Goal: Task Accomplishment & Management: Use online tool/utility

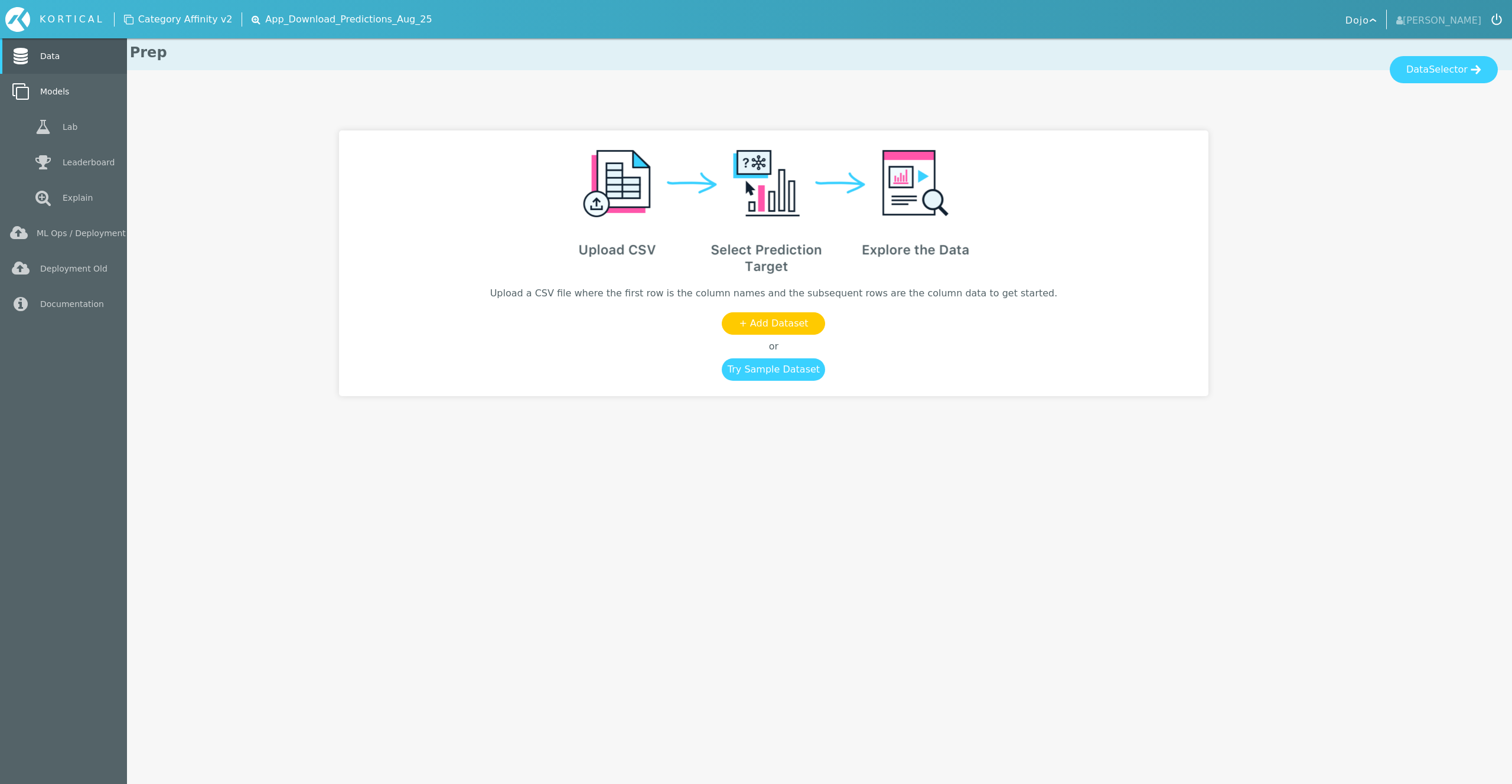
click at [37, 90] on link "Models" at bounding box center [63, 92] width 127 height 35
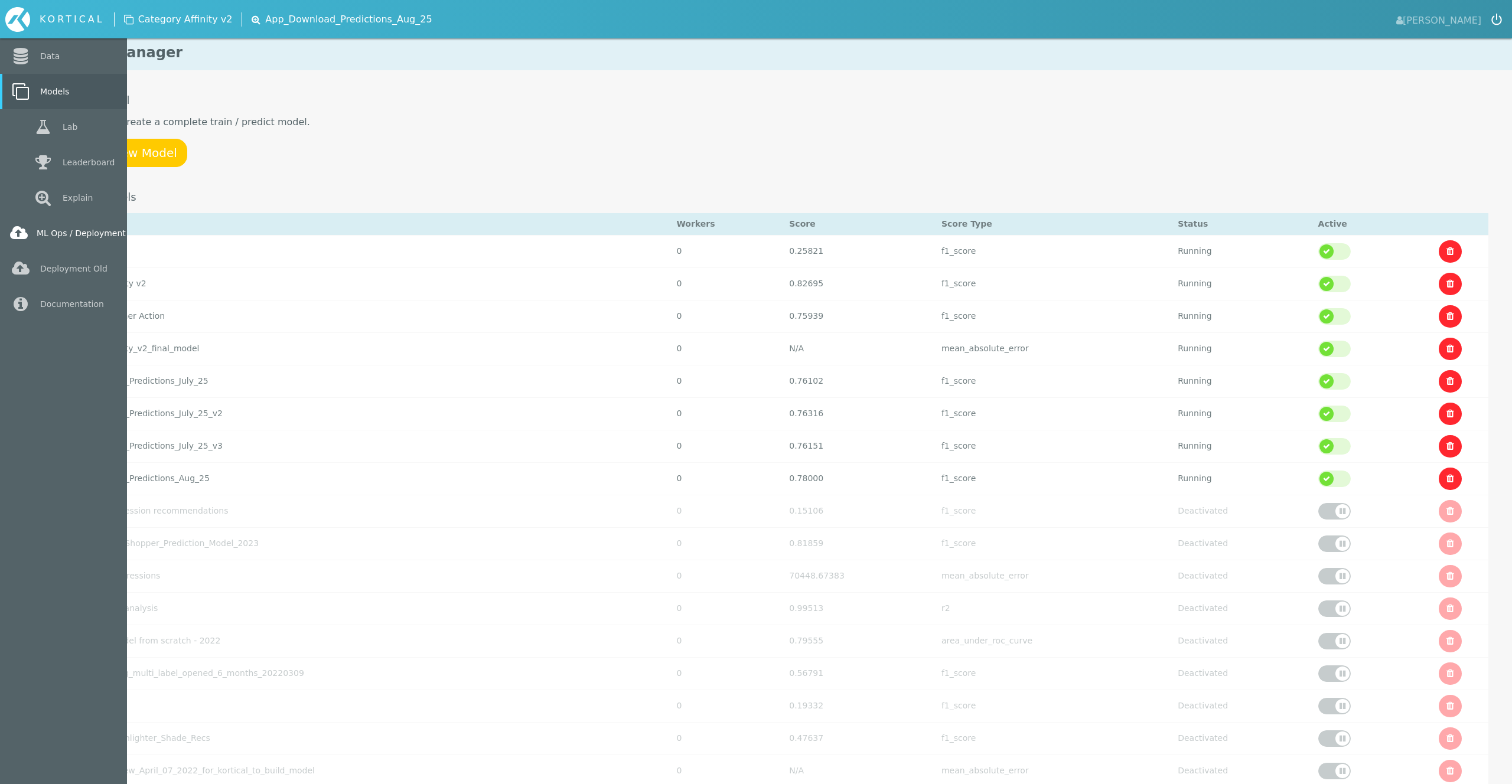
click at [70, 231] on link "ML Ops / Deployment" at bounding box center [63, 233] width 127 height 35
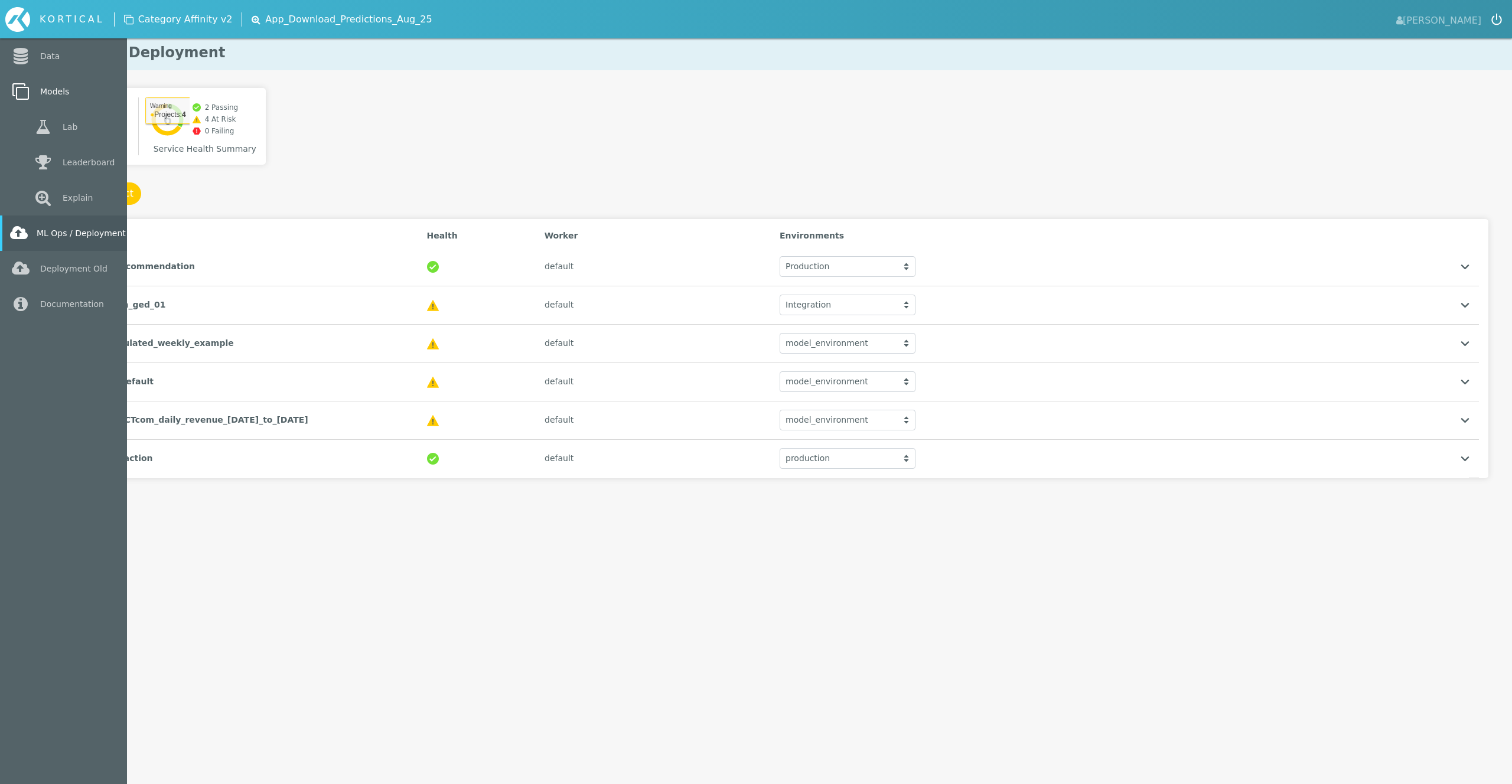
click at [43, 92] on link "Models" at bounding box center [63, 92] width 127 height 35
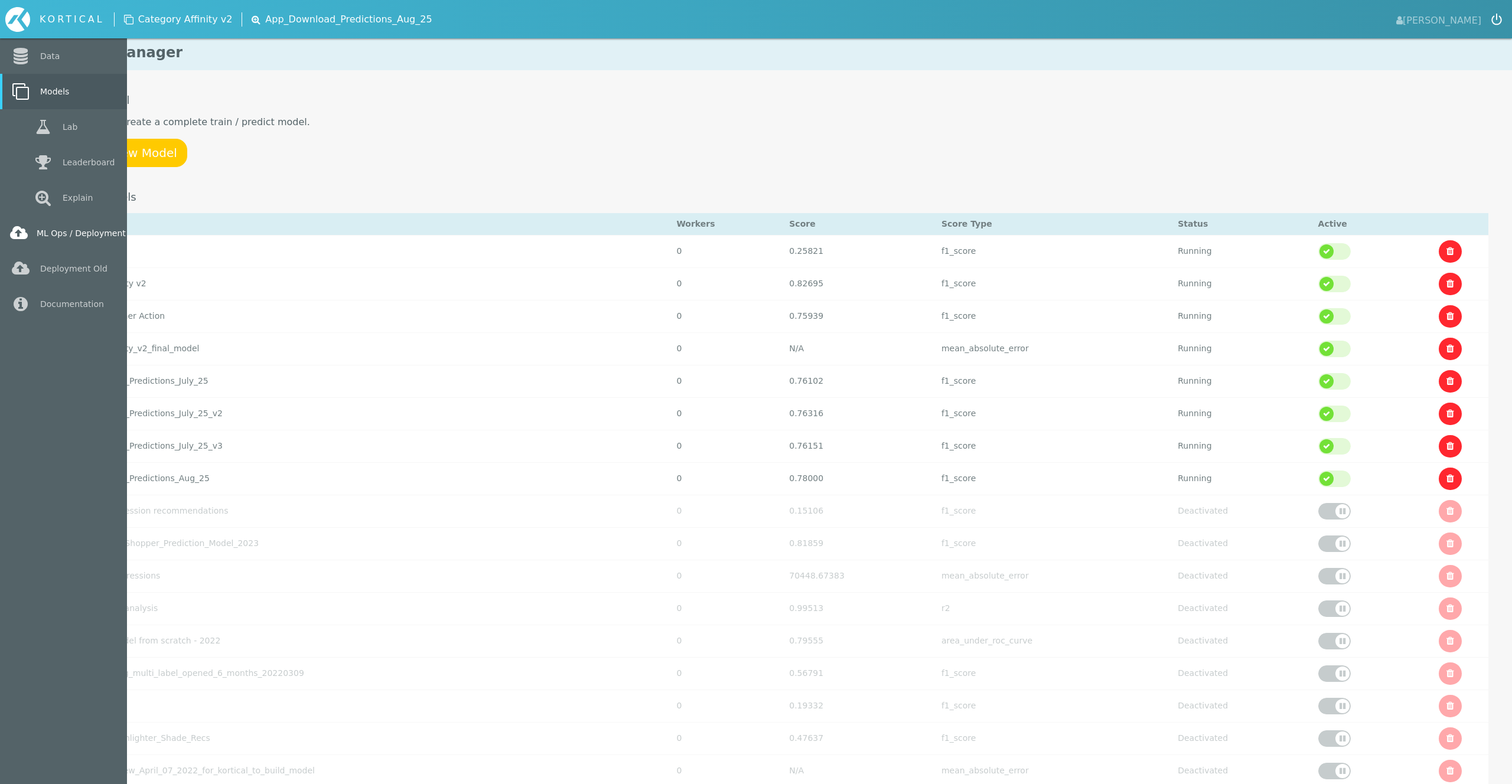
click at [57, 235] on link "ML Ops / Deployment" at bounding box center [63, 233] width 127 height 35
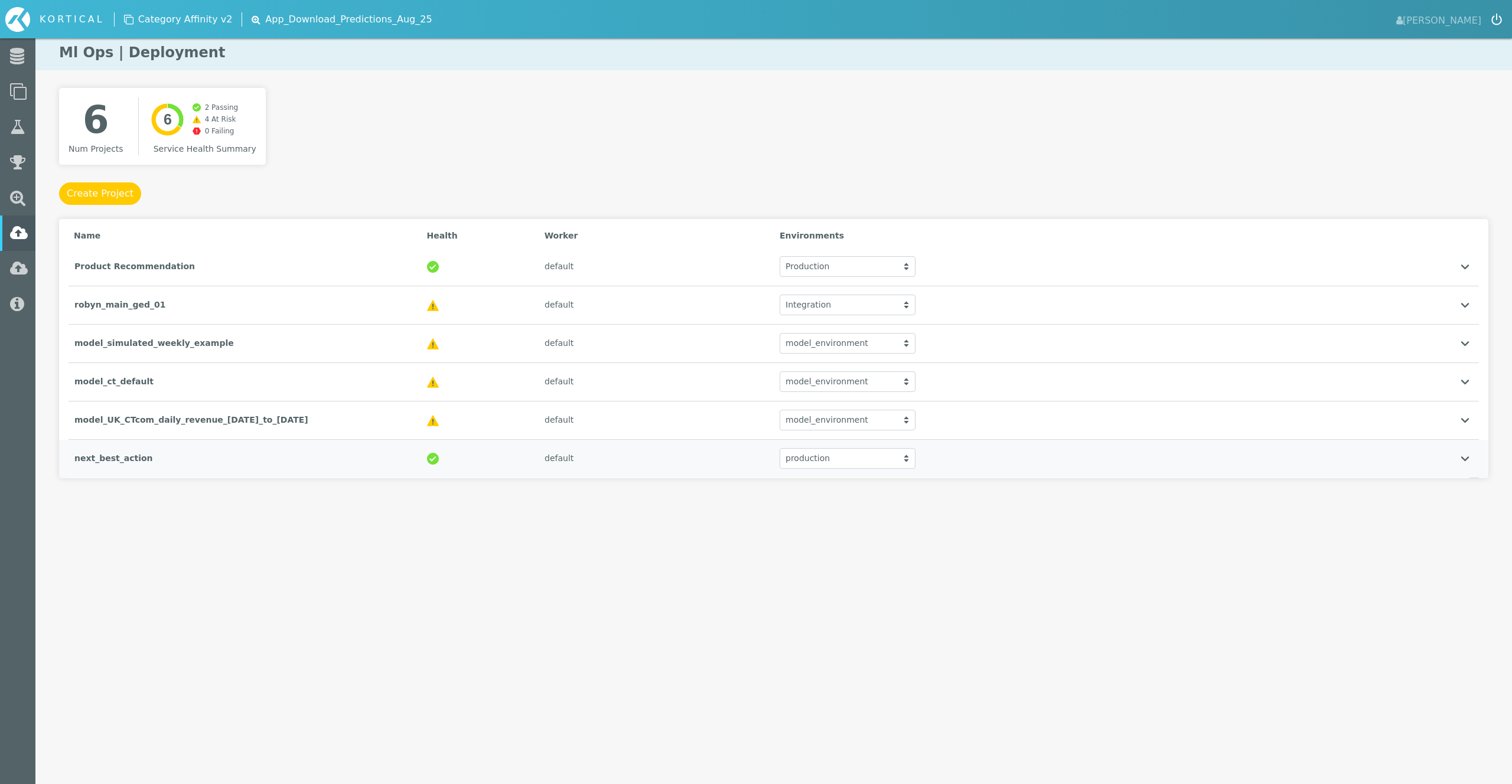
click at [829, 455] on div "production" at bounding box center [848, 458] width 136 height 21
click at [780, 525] on html "KORTICAL [PERSON_NAME] Data Models Lab Leaderboard" at bounding box center [756, 263] width 1512 height 525
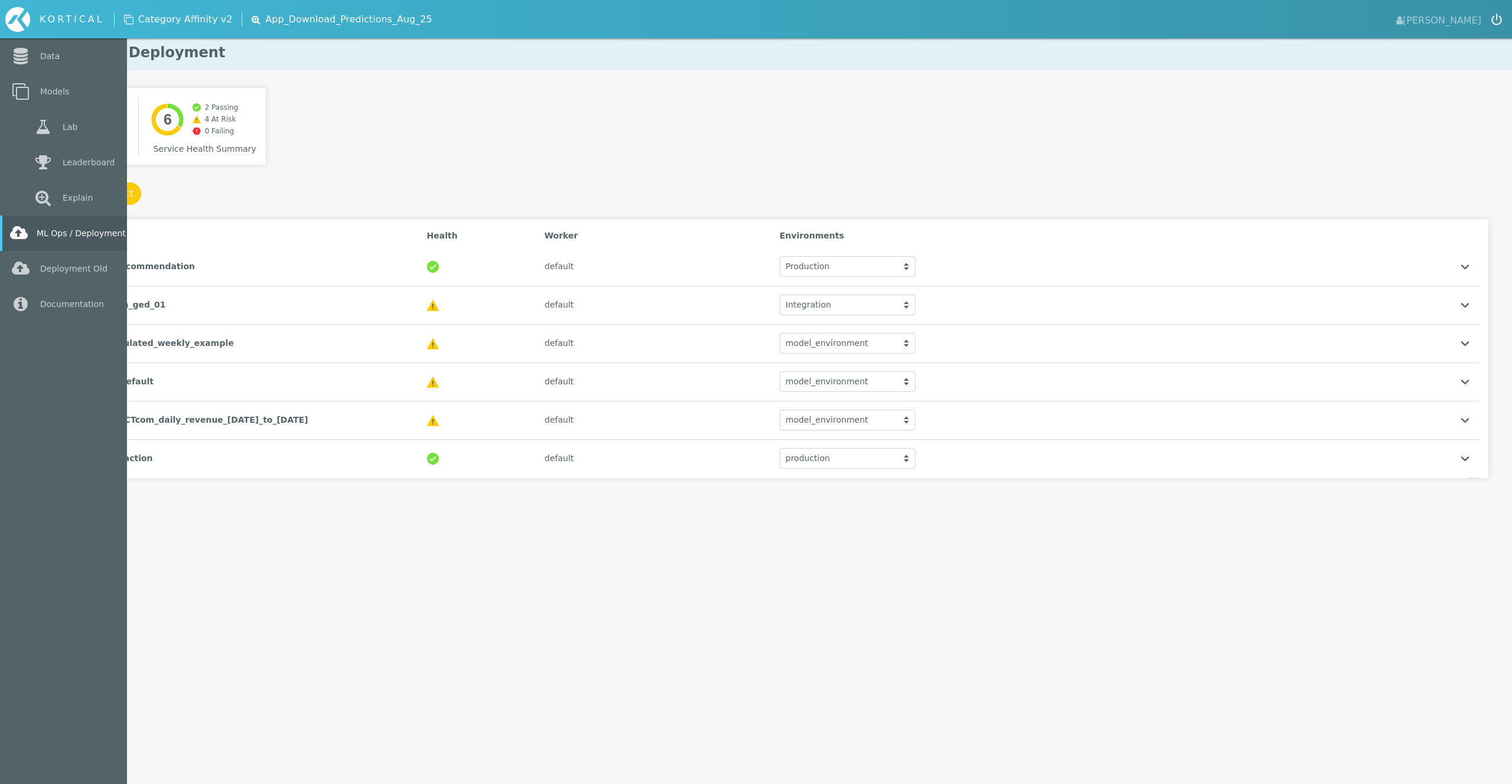
click at [77, 233] on link "ML Ops / Deployment" at bounding box center [63, 233] width 127 height 35
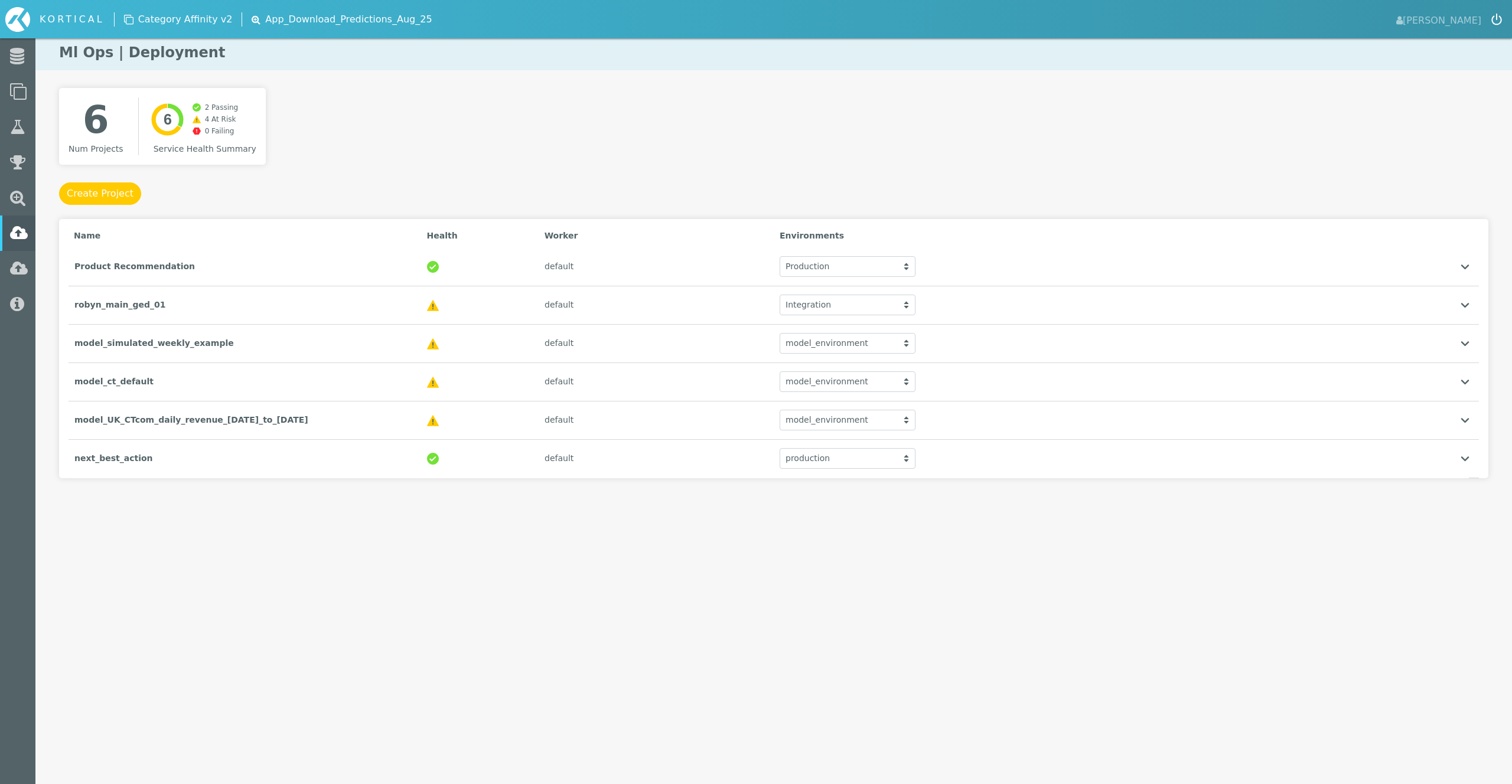
click at [482, 525] on html "KORTICAL [PERSON_NAME] Data Models Lab Leaderboard" at bounding box center [756, 263] width 1512 height 525
click at [481, 171] on div "7 Num Projects Created with Highcharts 9.3.3 7 3 Passing 4 At Risk 0 Failing Se…" at bounding box center [774, 302] width 1429 height 429
click at [673, 489] on div "default" at bounding box center [656, 496] width 235 height 24
click at [680, 501] on div "default" at bounding box center [656, 496] width 235 height 24
click at [273, 500] on div "category_affinity" at bounding box center [245, 496] width 353 height 24
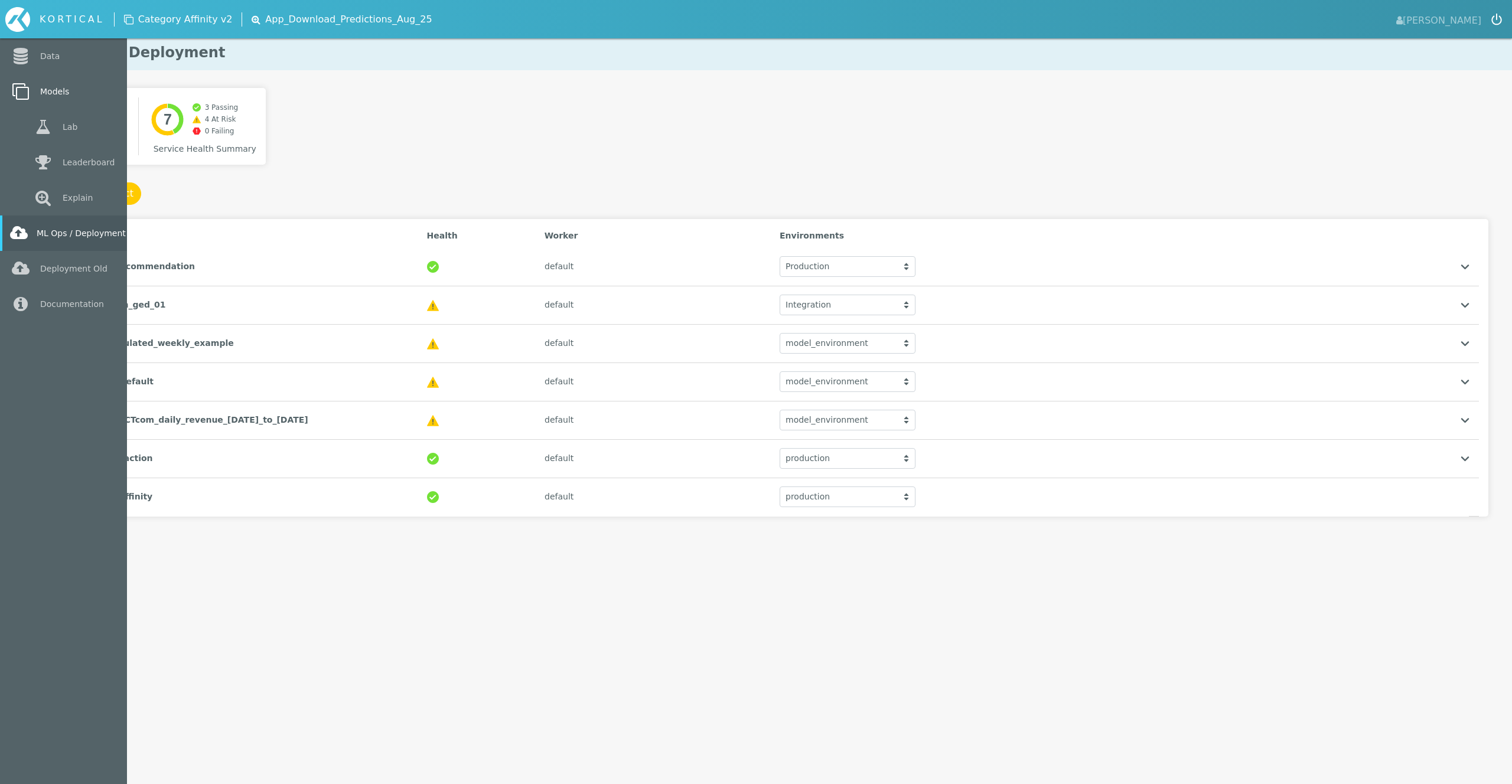
click at [54, 87] on link "Models" at bounding box center [63, 92] width 127 height 35
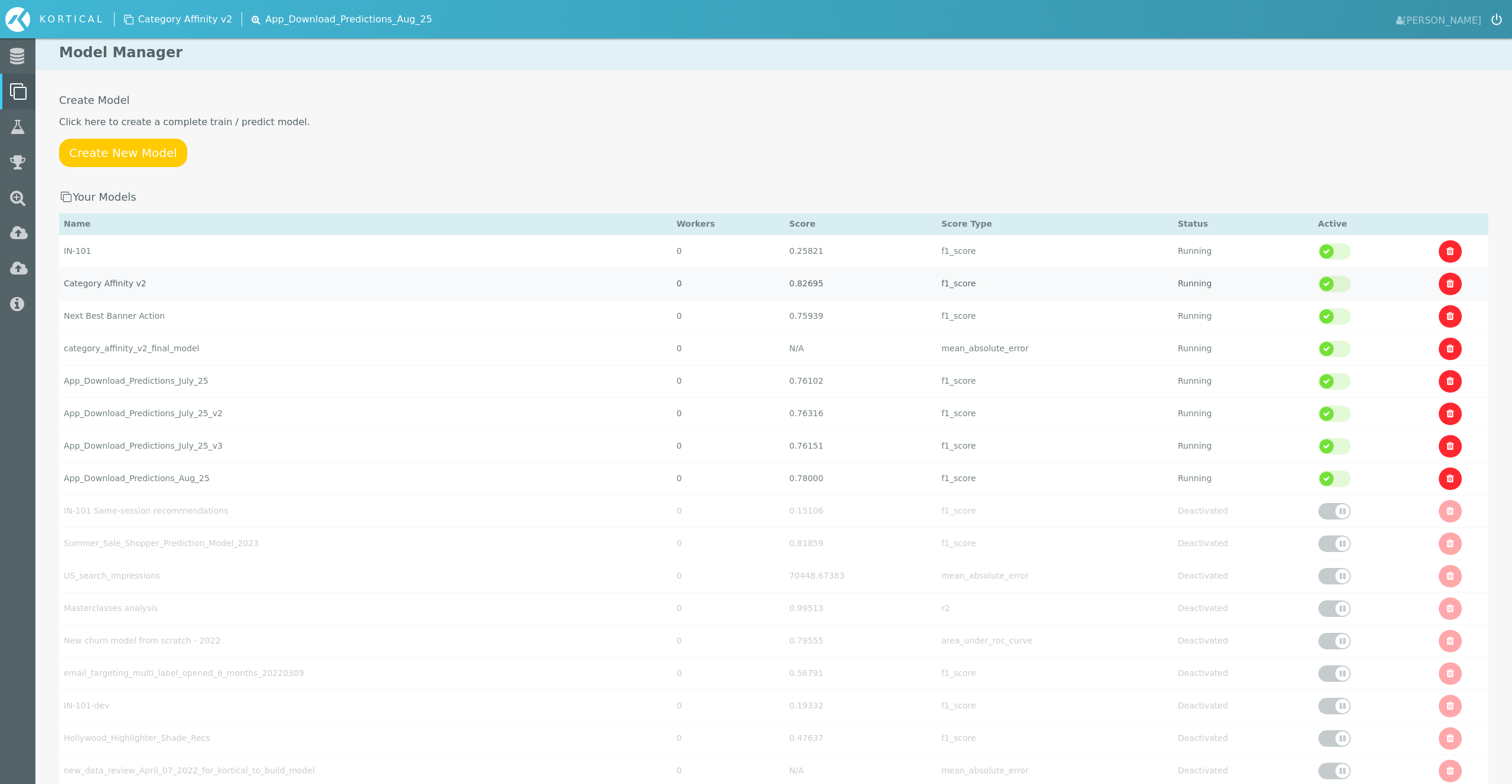
click at [134, 267] on td "Category Affinity v2" at bounding box center [365, 251] width 612 height 32
select select "f1_score"
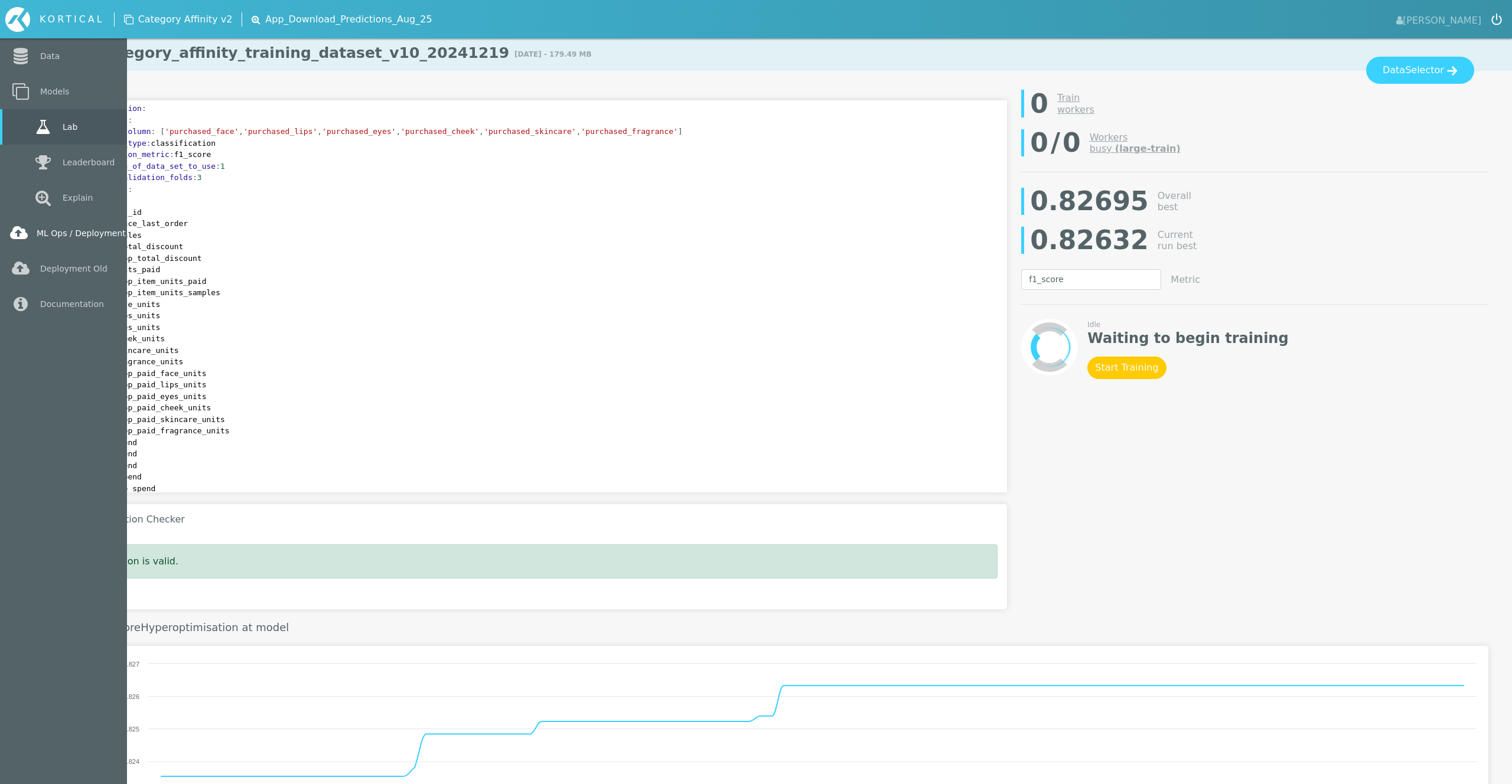
click at [69, 240] on link "ML Ops / Deployment" at bounding box center [63, 233] width 127 height 35
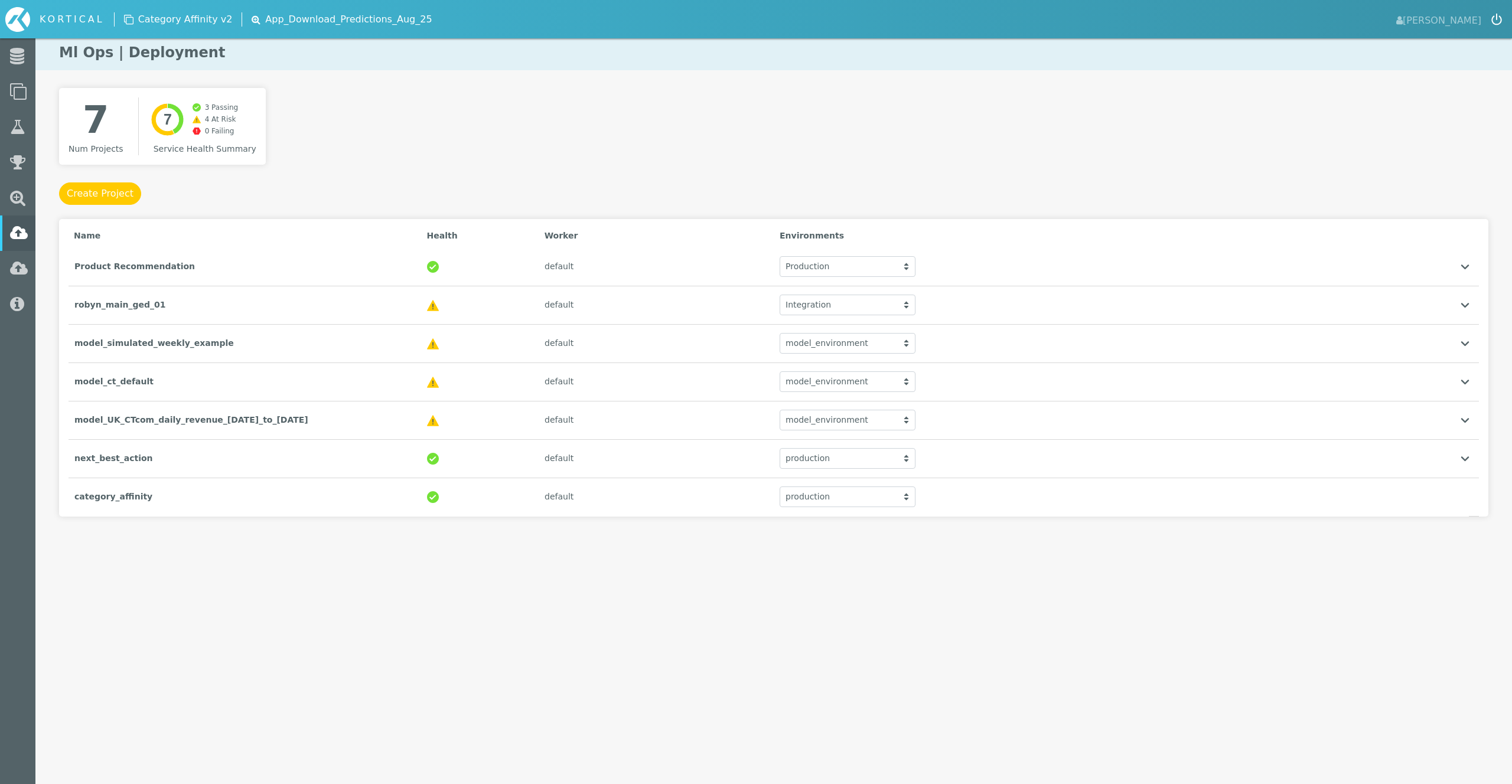
click at [311, 564] on html "KORTICAL [PERSON_NAME] Data Models Lab Leaderboard" at bounding box center [756, 282] width 1512 height 564
click at [480, 494] on div at bounding box center [480, 496] width 118 height 24
click at [525, 625] on div "7 Num Projects Created with Highcharts 9.3.3 7 2 Passing 5 At Risk 0 Failing Se…" at bounding box center [774, 361] width 1477 height 547
click at [591, 502] on div "default" at bounding box center [656, 496] width 235 height 24
click at [582, 465] on div "default" at bounding box center [656, 458] width 235 height 24
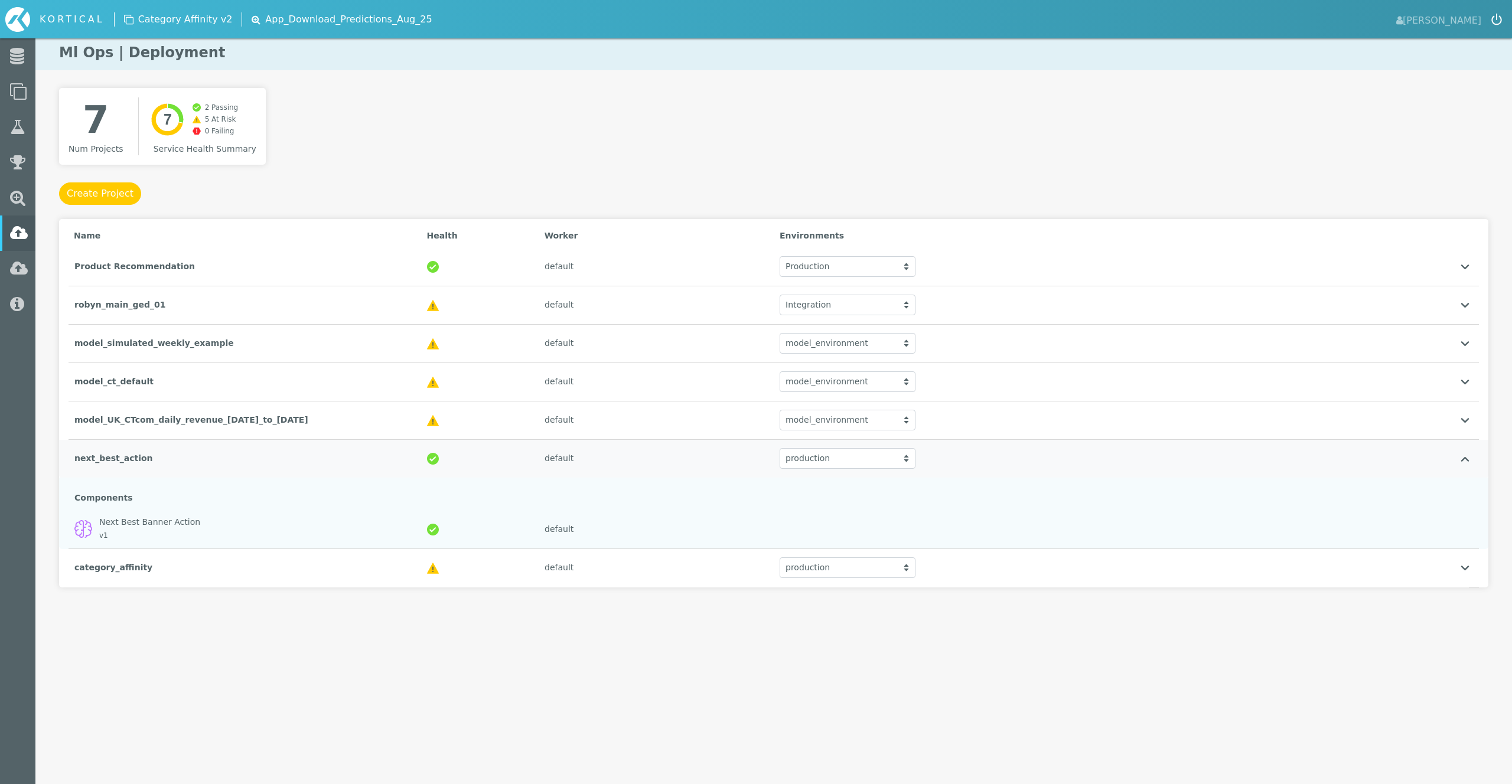
click at [582, 465] on div "default" at bounding box center [656, 458] width 235 height 24
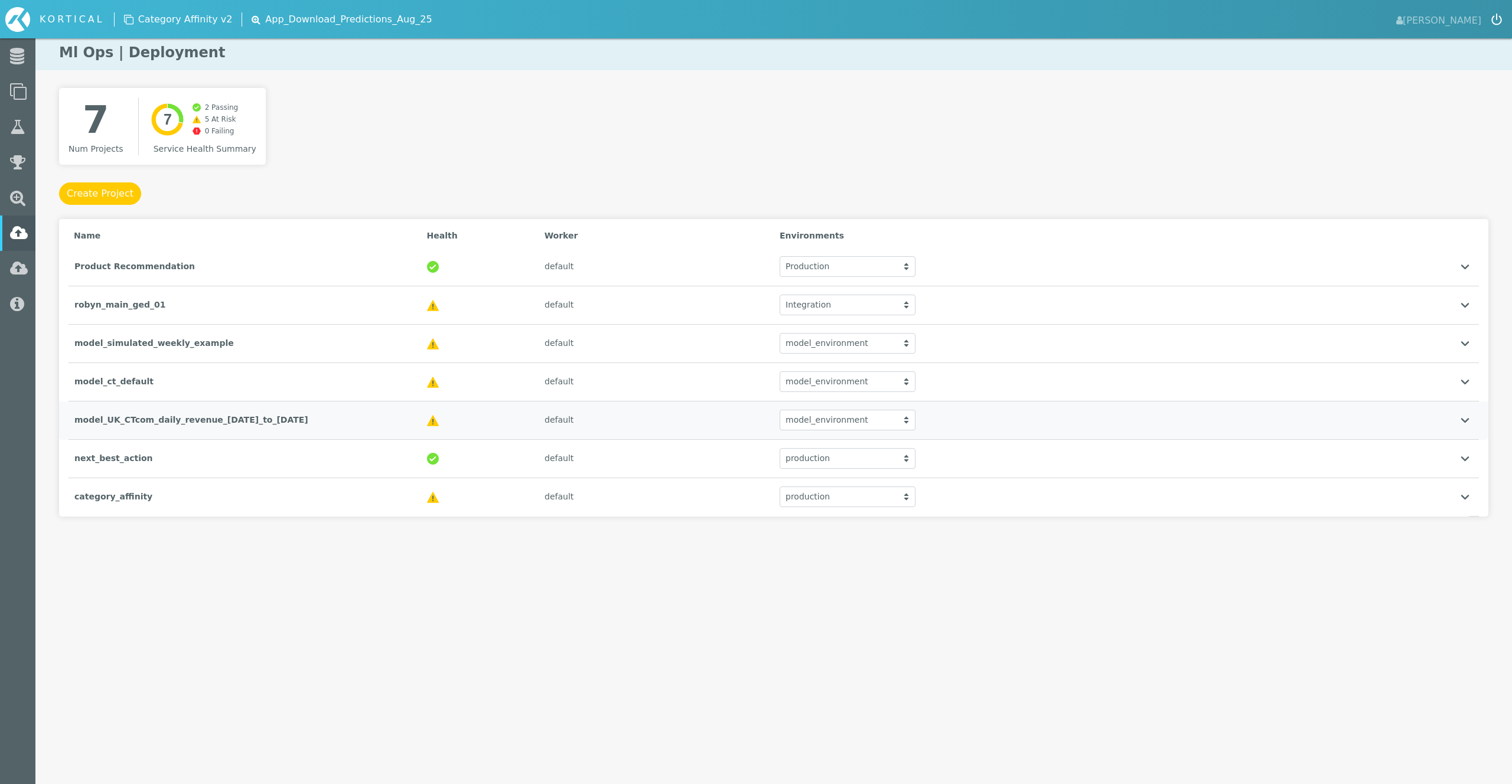
click at [581, 423] on div "default" at bounding box center [656, 420] width 235 height 24
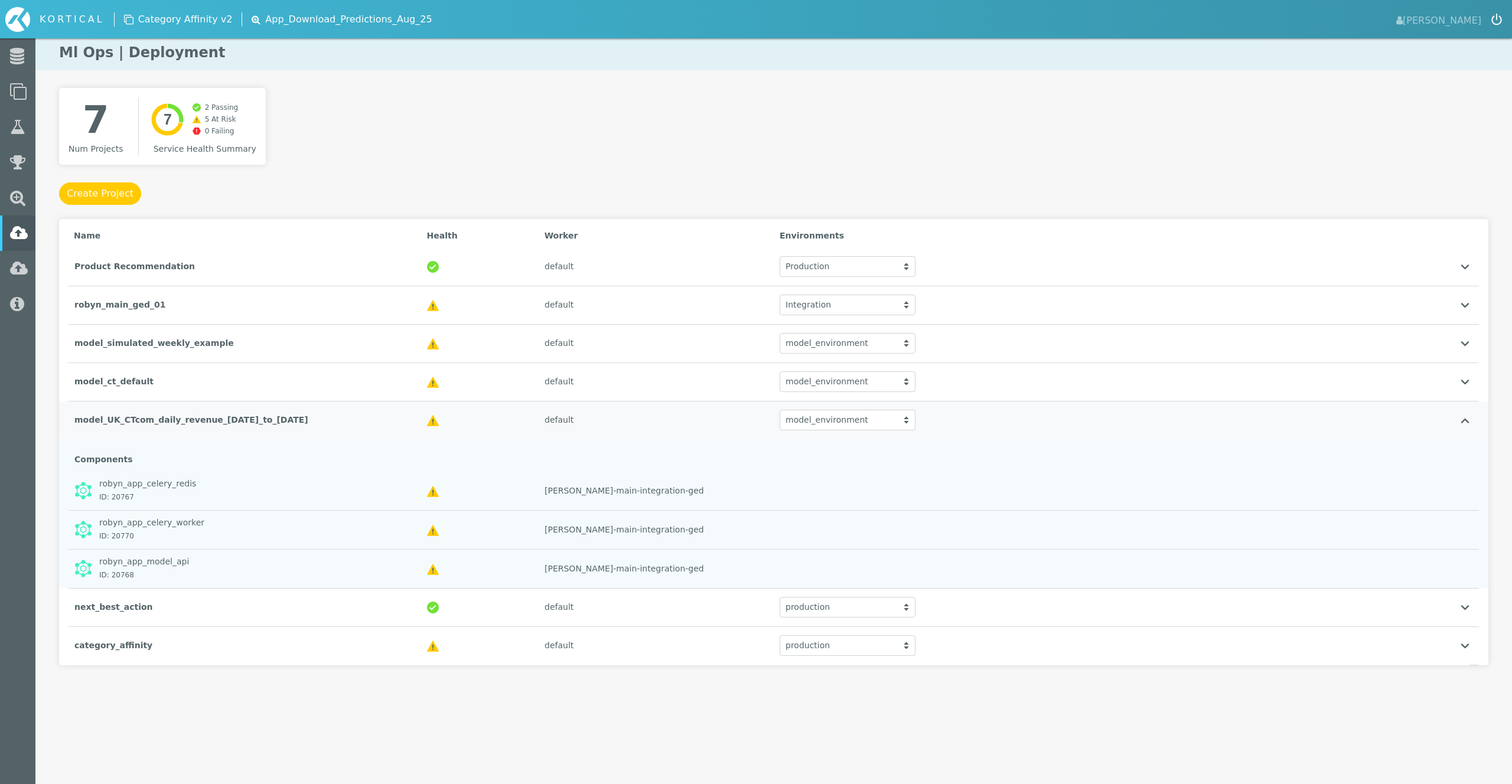
click at [581, 423] on div "default" at bounding box center [656, 420] width 235 height 24
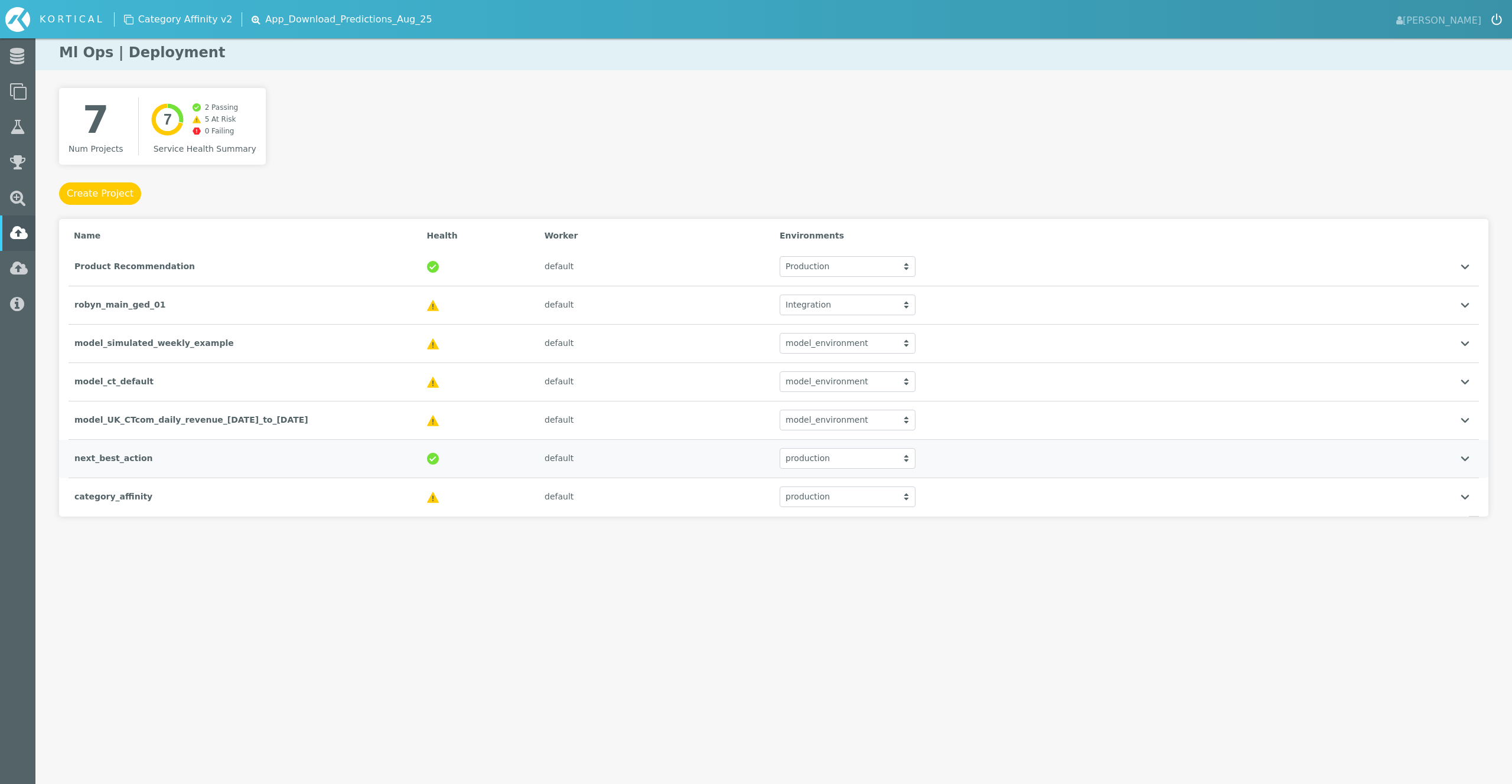
click at [591, 470] on div "default" at bounding box center [656, 458] width 235 height 24
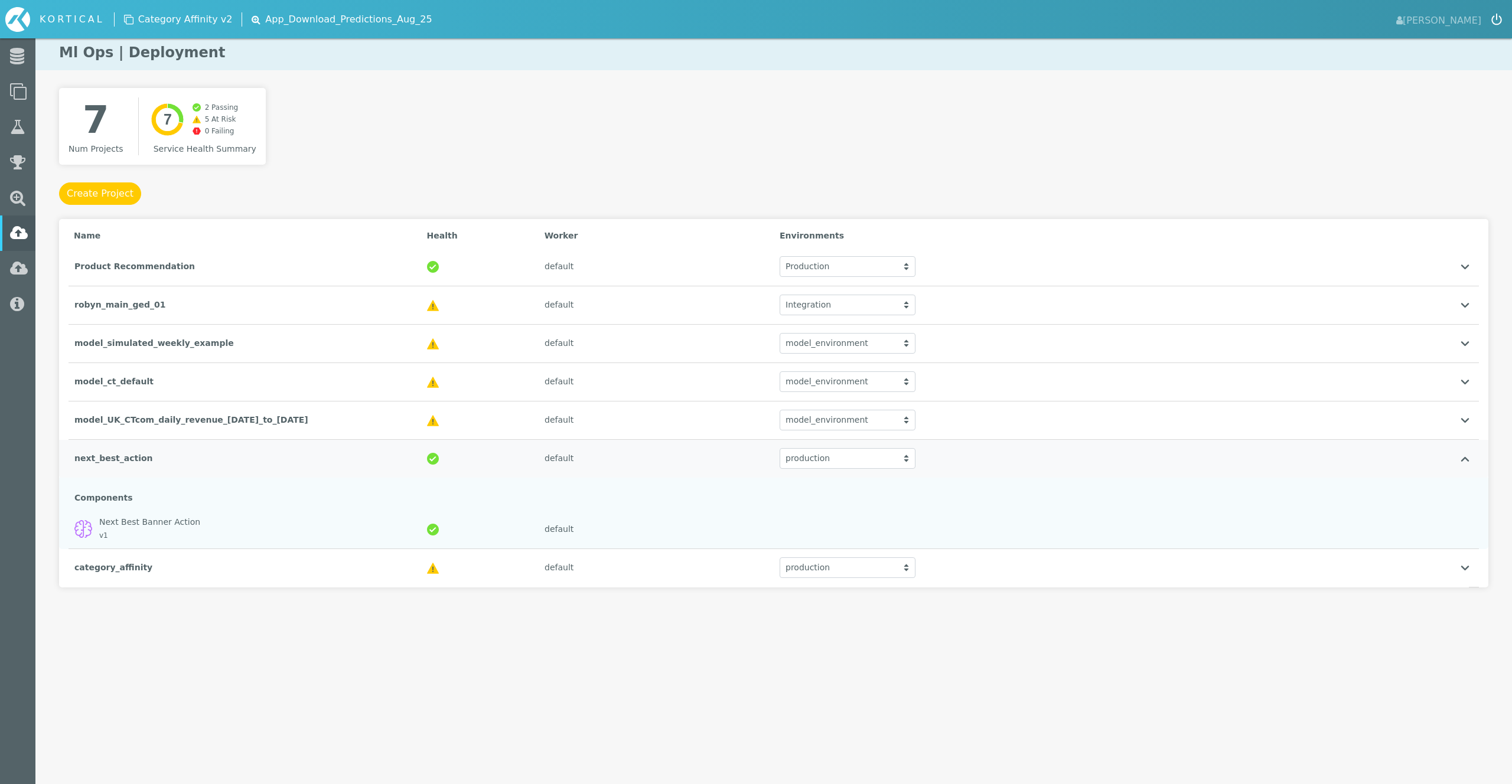
click at [591, 470] on div "default" at bounding box center [656, 458] width 235 height 24
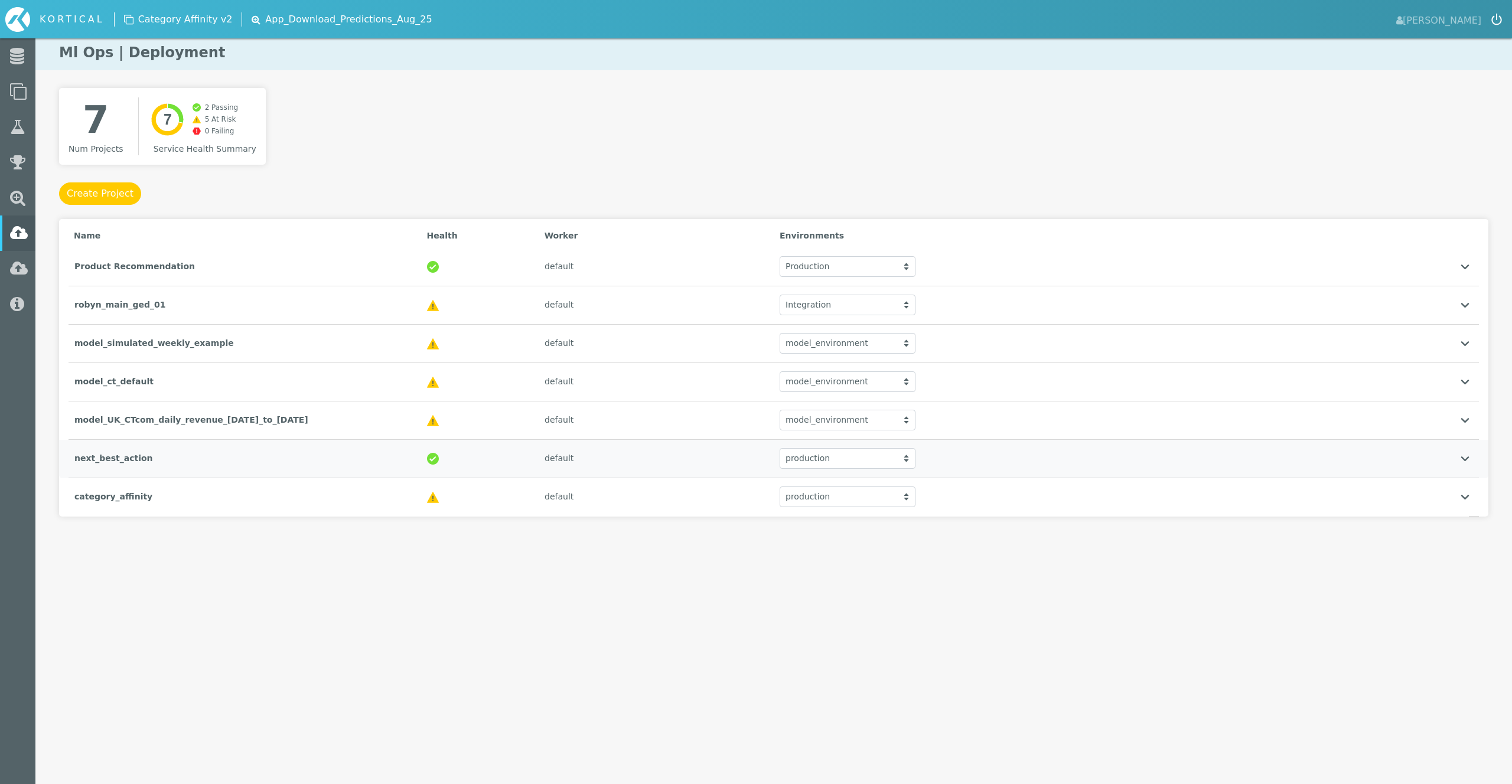
click at [591, 470] on div "default" at bounding box center [656, 458] width 235 height 24
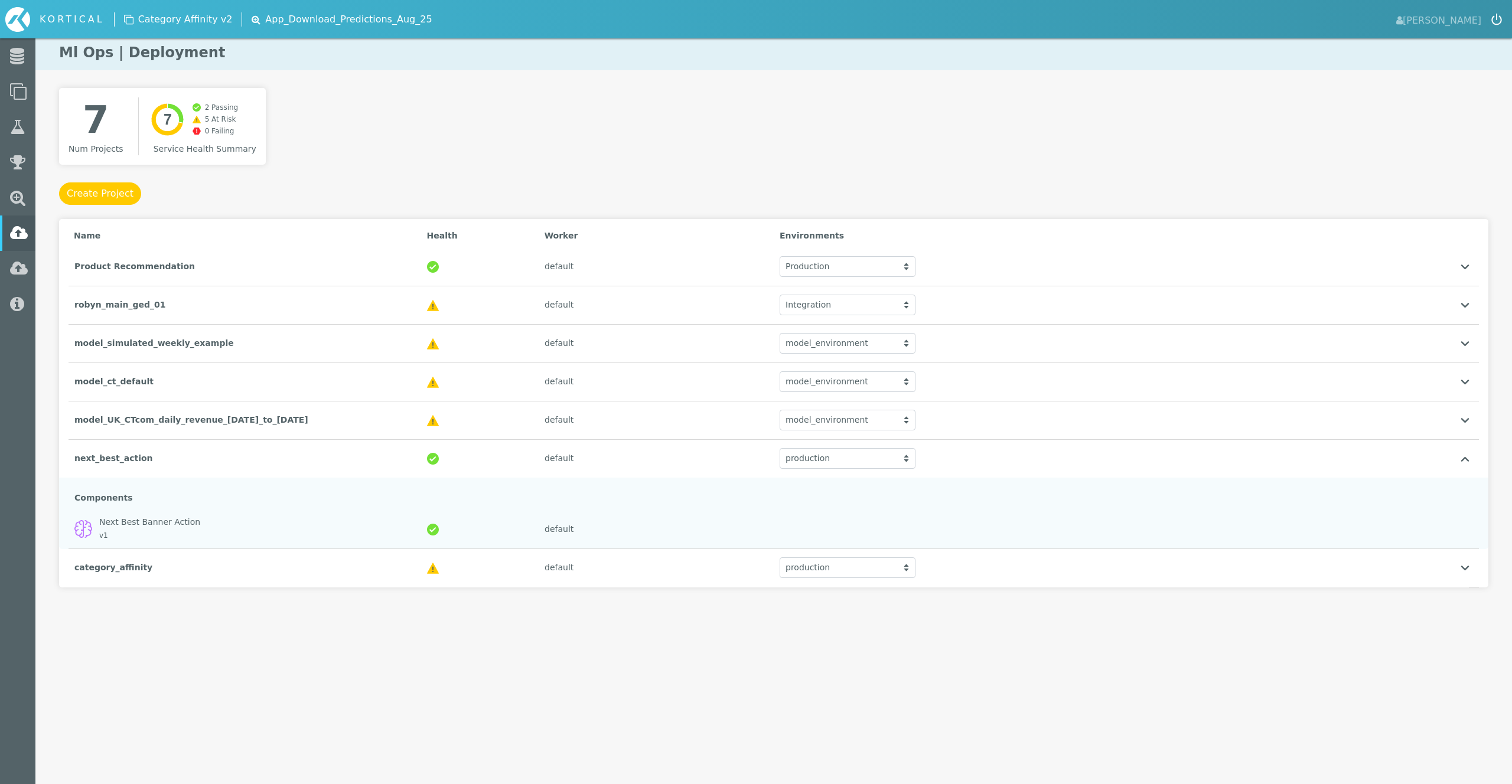
click at [604, 635] on html "KORTICAL [PERSON_NAME] Data Models Lab Leaderboard" at bounding box center [756, 317] width 1512 height 635
click at [592, 459] on div "default" at bounding box center [656, 458] width 235 height 24
click at [819, 502] on div "production" at bounding box center [848, 496] width 136 height 21
click at [713, 507] on div "default" at bounding box center [656, 496] width 235 height 24
click at [484, 498] on div at bounding box center [480, 496] width 118 height 24
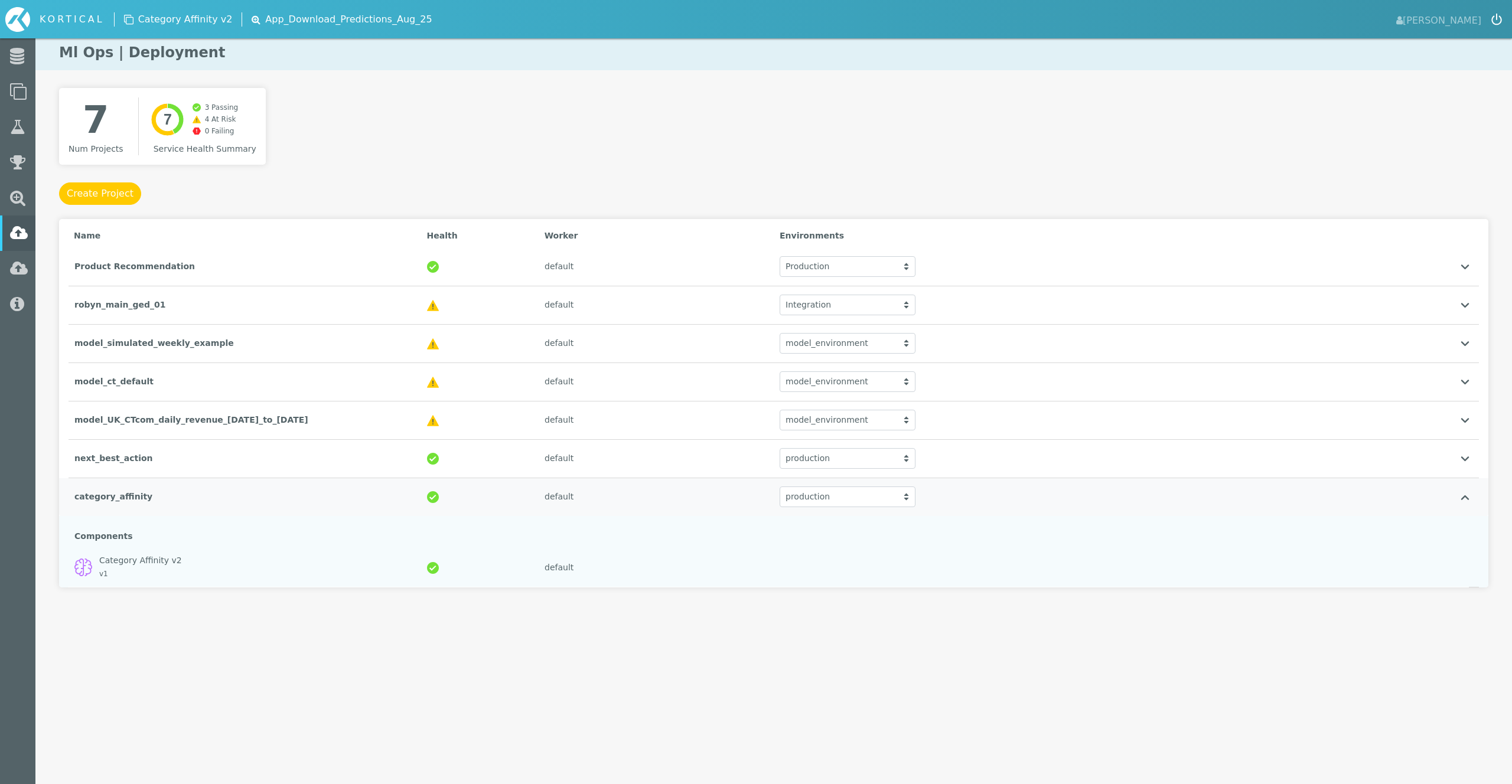
click at [544, 498] on div "default" at bounding box center [656, 496] width 235 height 24
click at [861, 635] on html "KORTICAL [PERSON_NAME] Data Models Lab Leaderboard" at bounding box center [756, 317] width 1512 height 635
click at [955, 499] on div "production production production" at bounding box center [950, 496] width 353 height 32
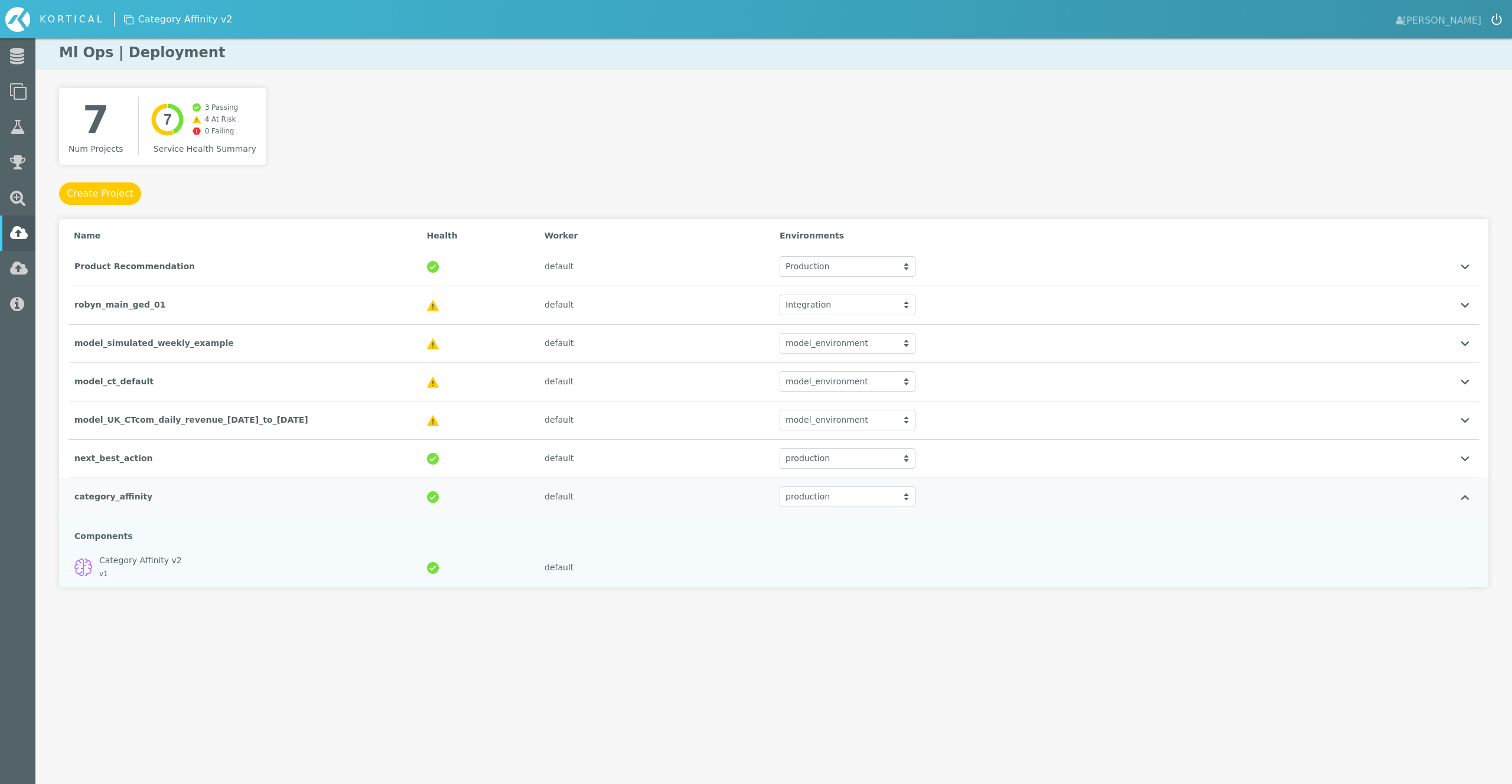
click at [271, 494] on div "category_affinity" at bounding box center [245, 496] width 353 height 24
click at [266, 459] on div "next_best_action" at bounding box center [245, 458] width 353 height 24
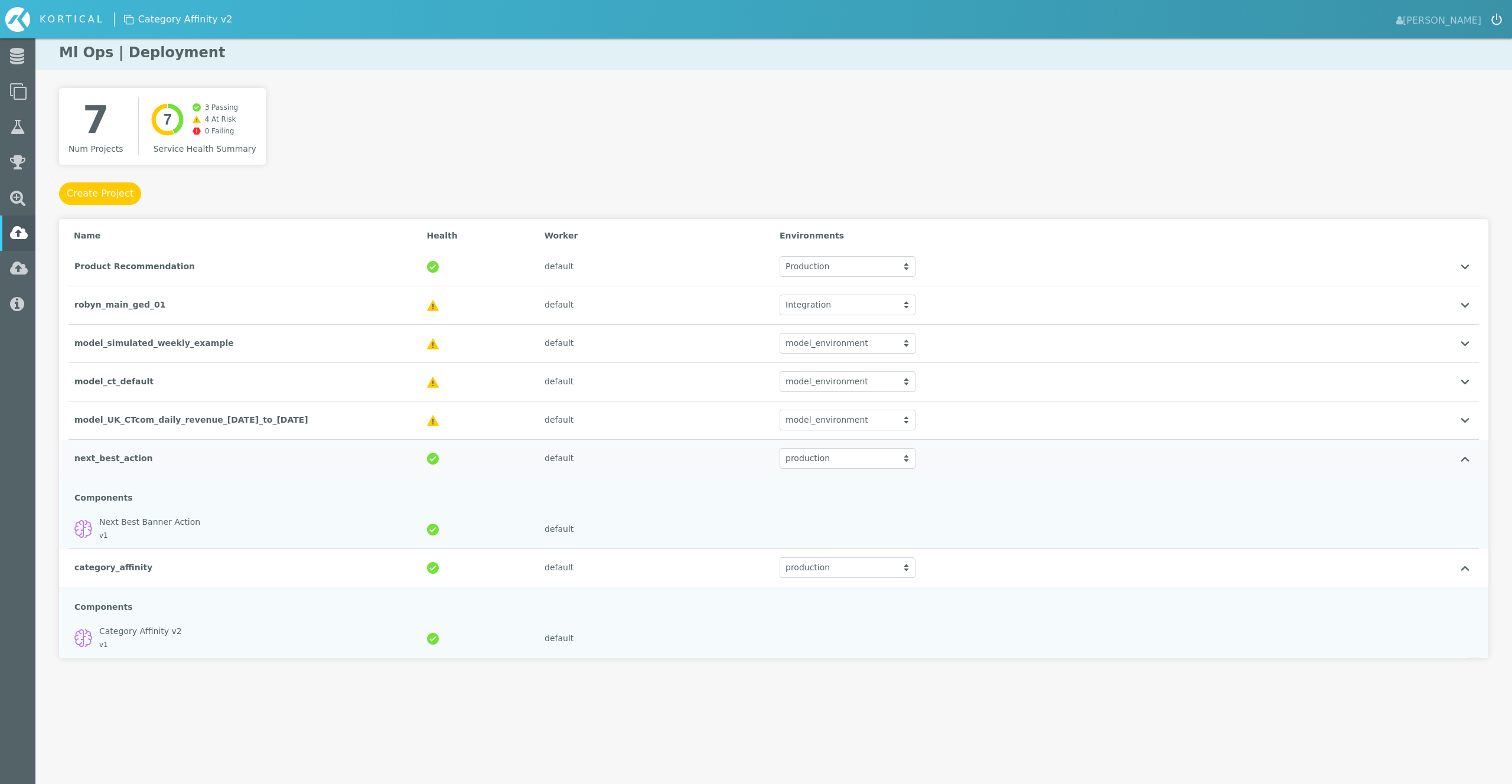
click at [341, 466] on div "next_best_action" at bounding box center [245, 458] width 353 height 24
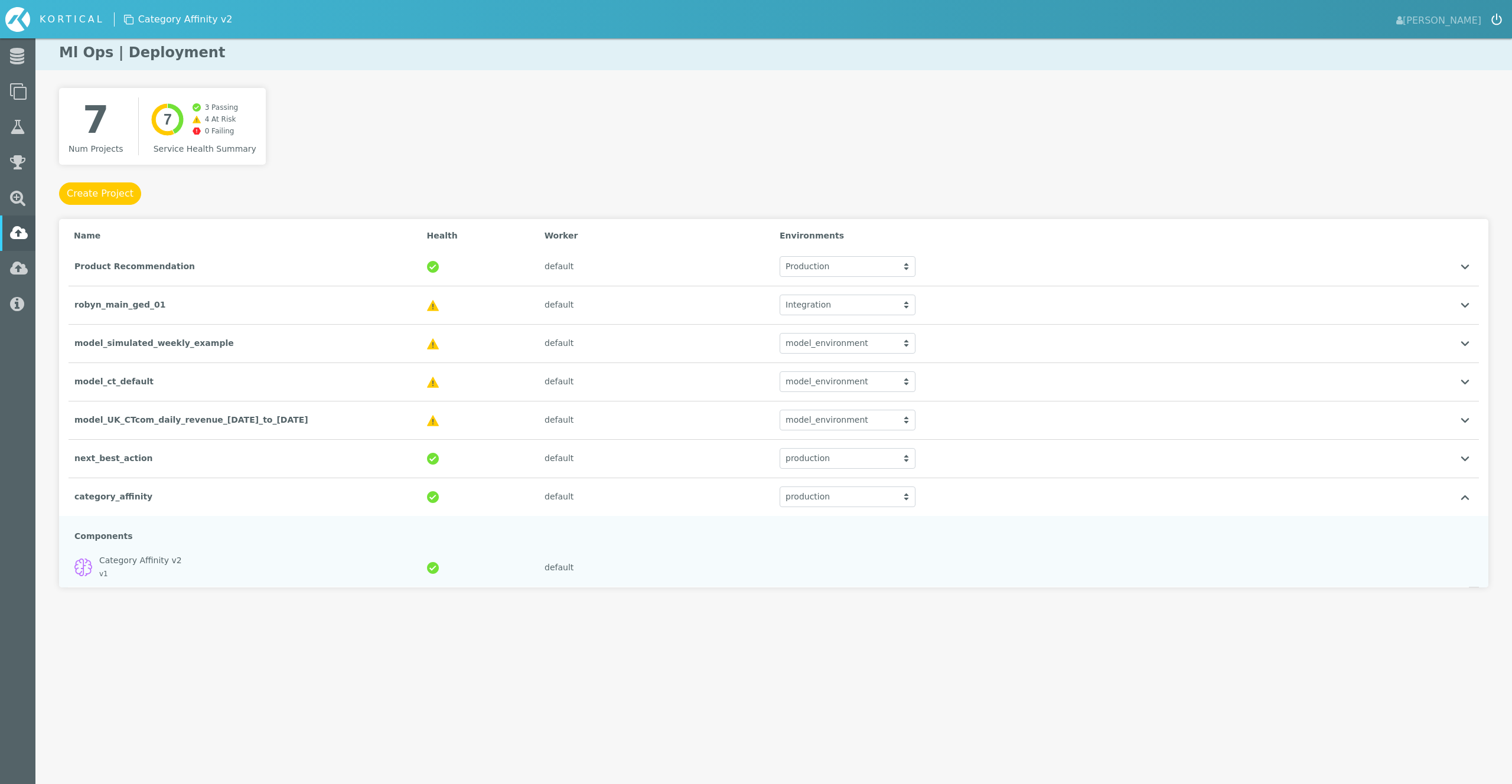
click at [360, 635] on html "KORTICAL [PERSON_NAME] Data Models Lab Leaderboard" at bounding box center [756, 317] width 1512 height 635
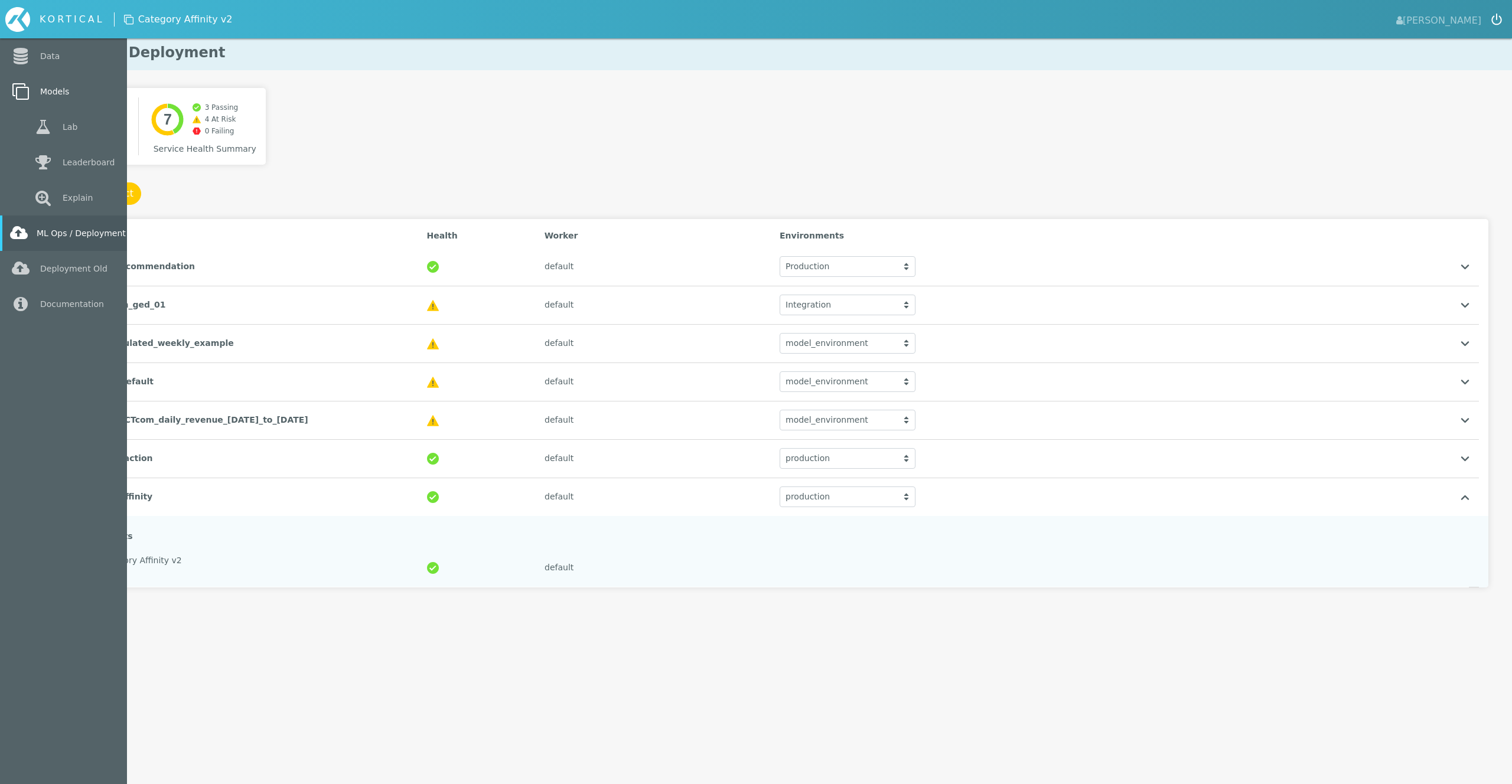
click at [57, 100] on link "Models" at bounding box center [63, 92] width 127 height 35
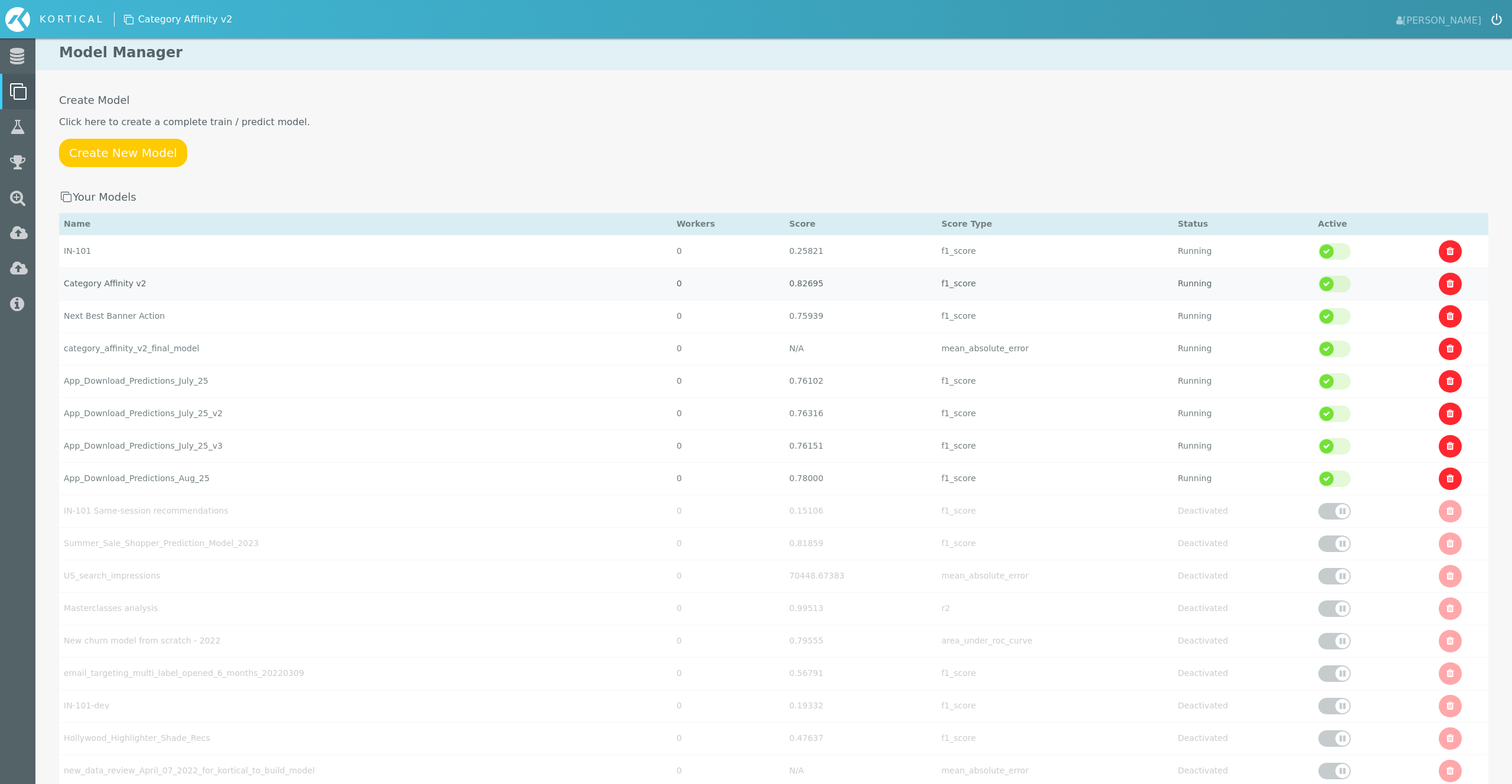
click at [138, 267] on td "Category Affinity v2" at bounding box center [365, 251] width 612 height 32
select select "f1_score"
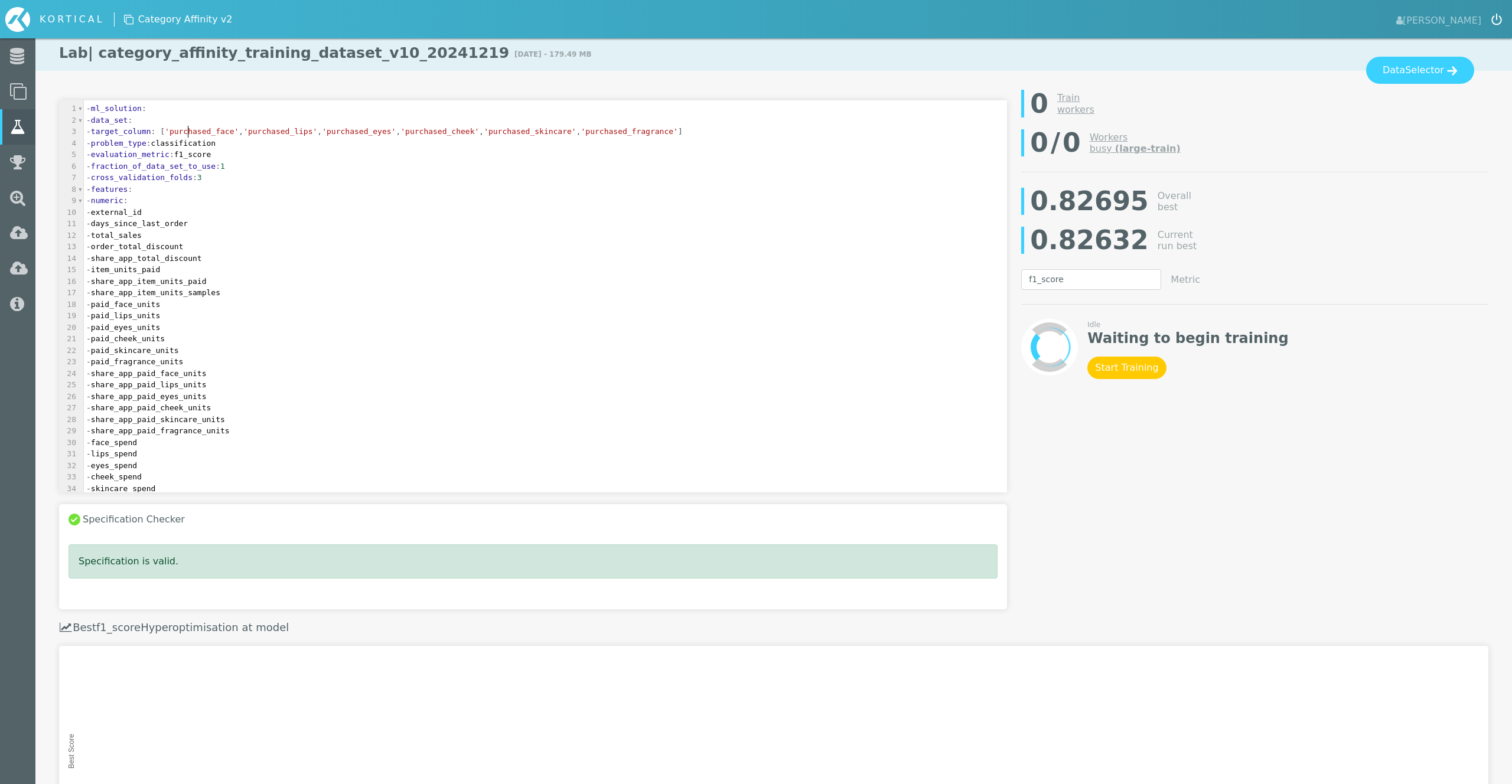
scroll to position [4, 0]
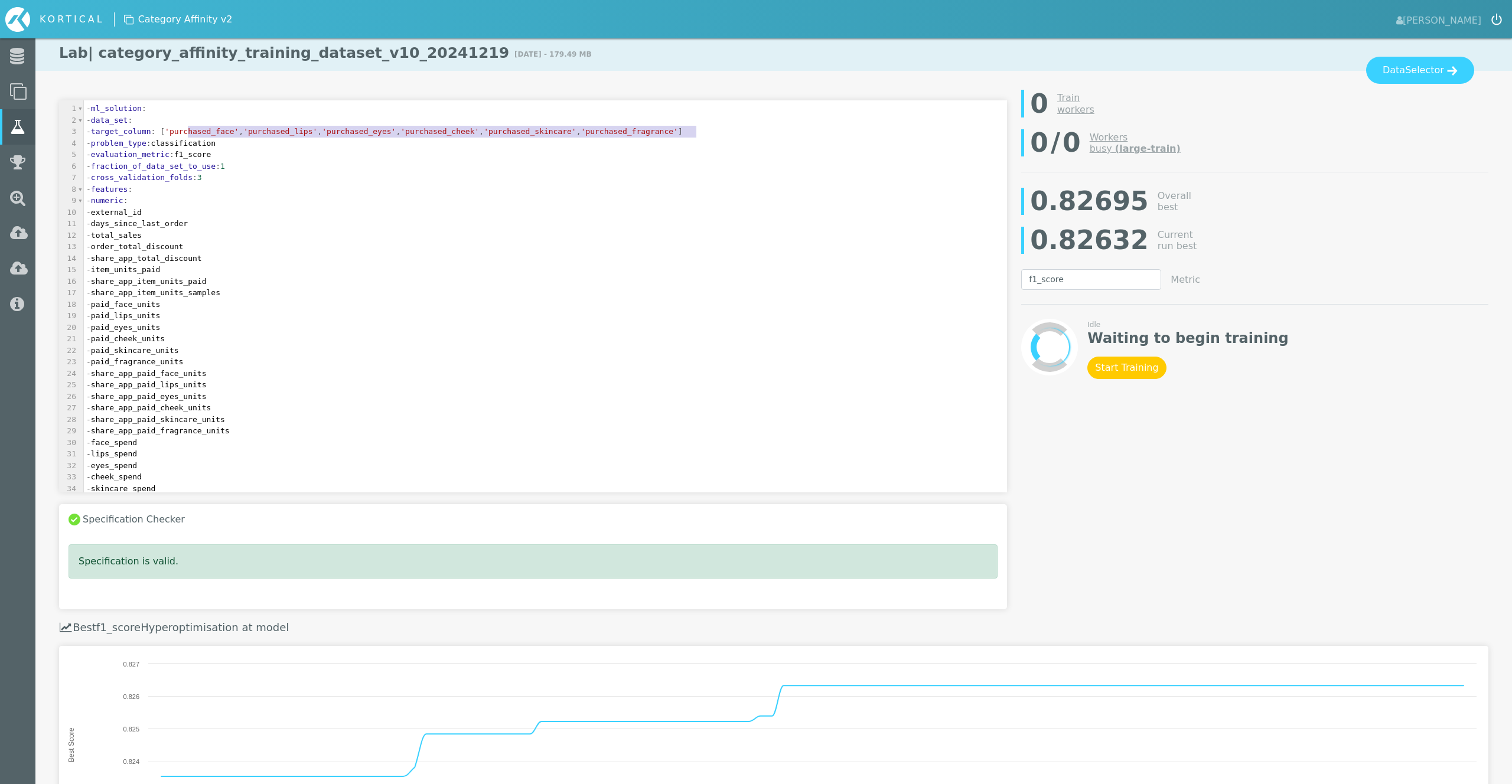
type textarea "'purchased_face','purchased_lips','purchased_eyes','purchased_cheek','purchased…"
drag, startPoint x: 189, startPoint y: 132, endPoint x: 699, endPoint y: 132, distance: 510.0
click at [683, 132] on span "- target_column : [ 'purchased_face' , 'purchased_lips' , 'purchased_eyes' , 'p…" at bounding box center [384, 131] width 597 height 9
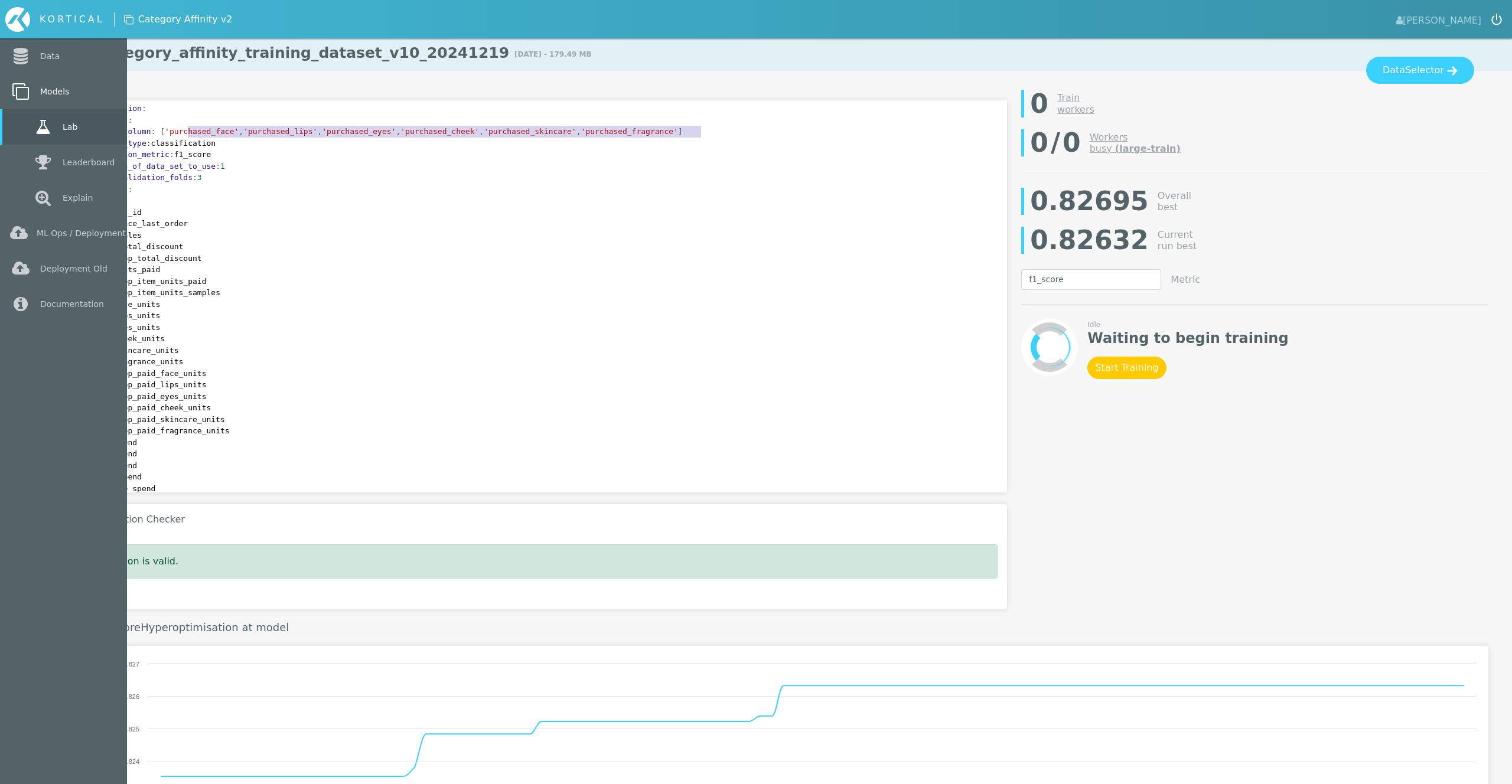
click at [69, 93] on link "Models" at bounding box center [63, 92] width 127 height 35
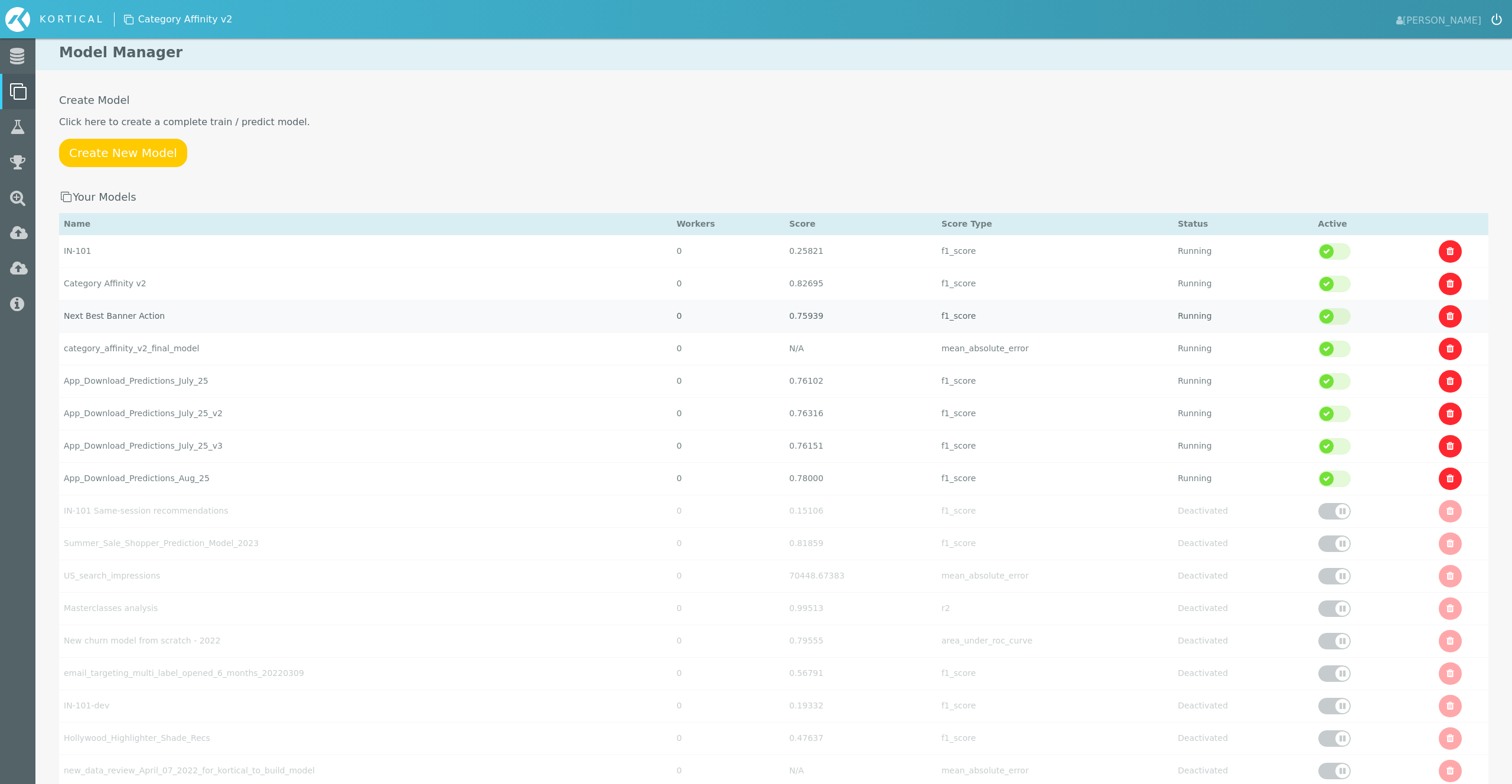
click at [171, 267] on td "Next Best Banner Action" at bounding box center [365, 251] width 612 height 32
select select "f1_score"
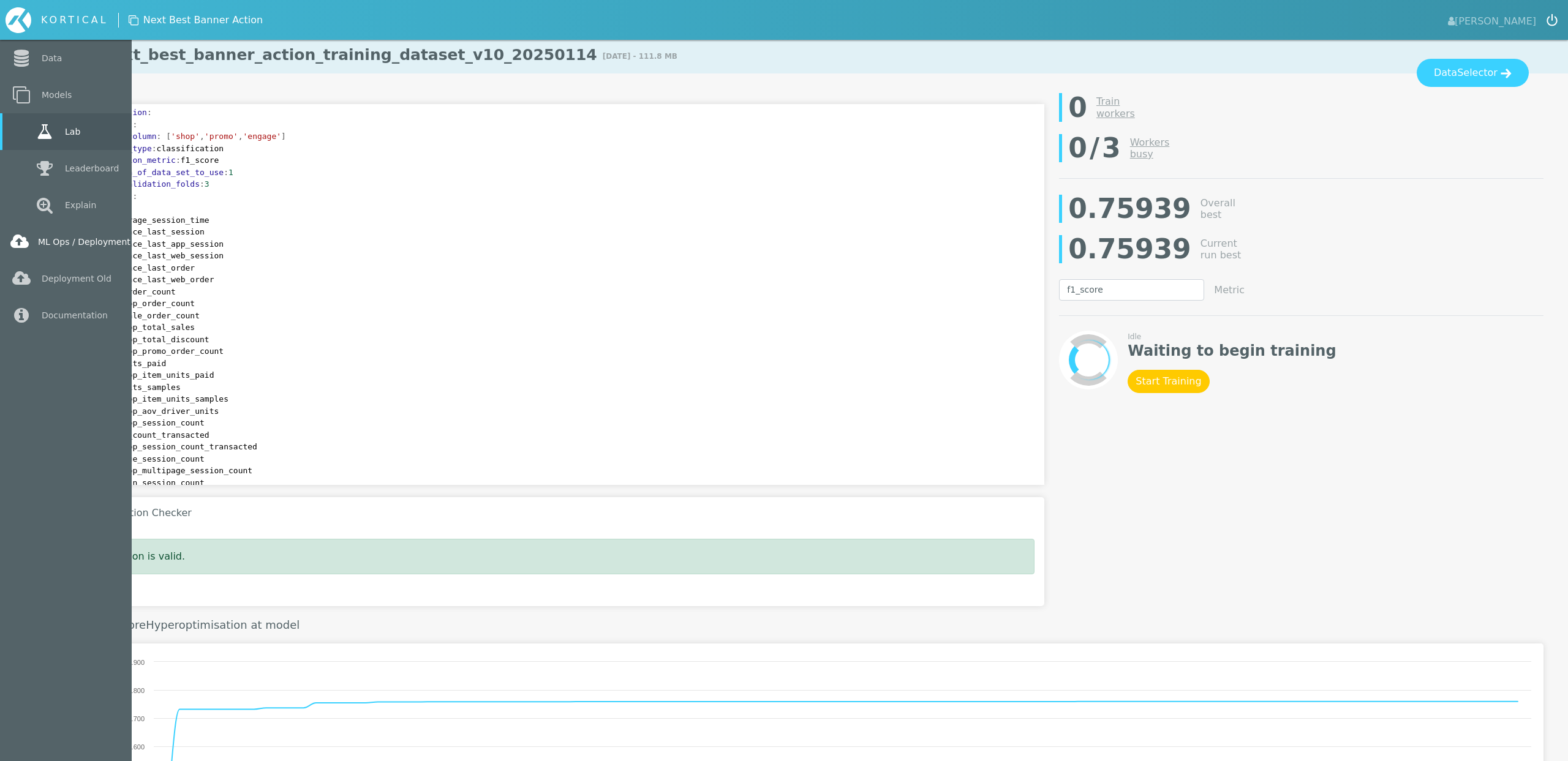
click at [59, 245] on link "ML Ops / Deployment" at bounding box center [66, 242] width 132 height 37
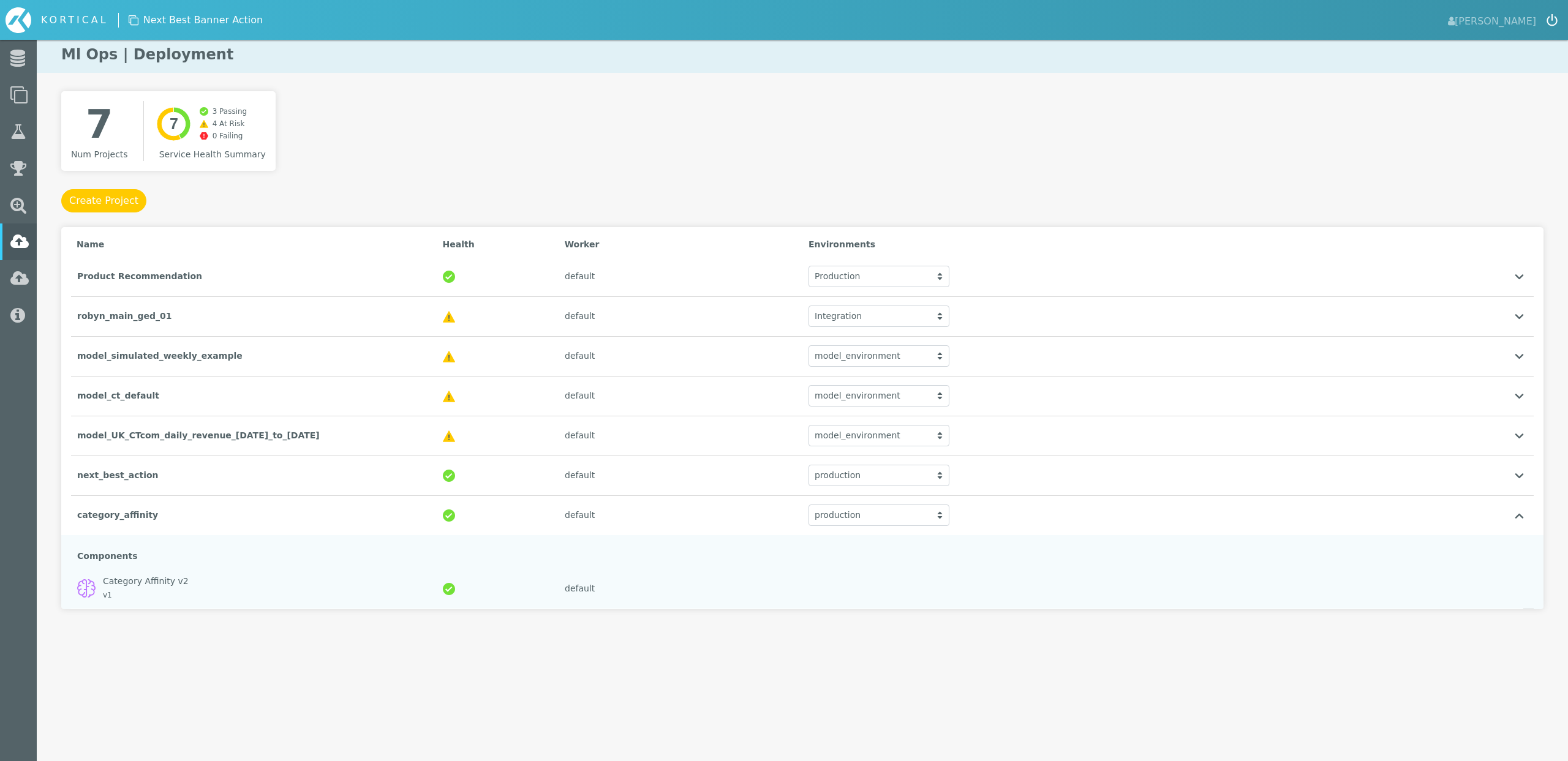
click at [401, 635] on div "7 Num Projects Created with Highcharts 9.3.3 7 3 Passing 4 At Risk 0 Failing Se…" at bounding box center [802, 375] width 1531 height 567
click at [225, 545] on div "Components" at bounding box center [802, 552] width 1463 height 34
drag, startPoint x: 190, startPoint y: 581, endPoint x: 98, endPoint y: 581, distance: 92.0
click at [98, 581] on div "Category Affinity v2 v1" at bounding box center [254, 588] width 366 height 40
click at [1145, 518] on div "production production production" at bounding box center [985, 515] width 366 height 34
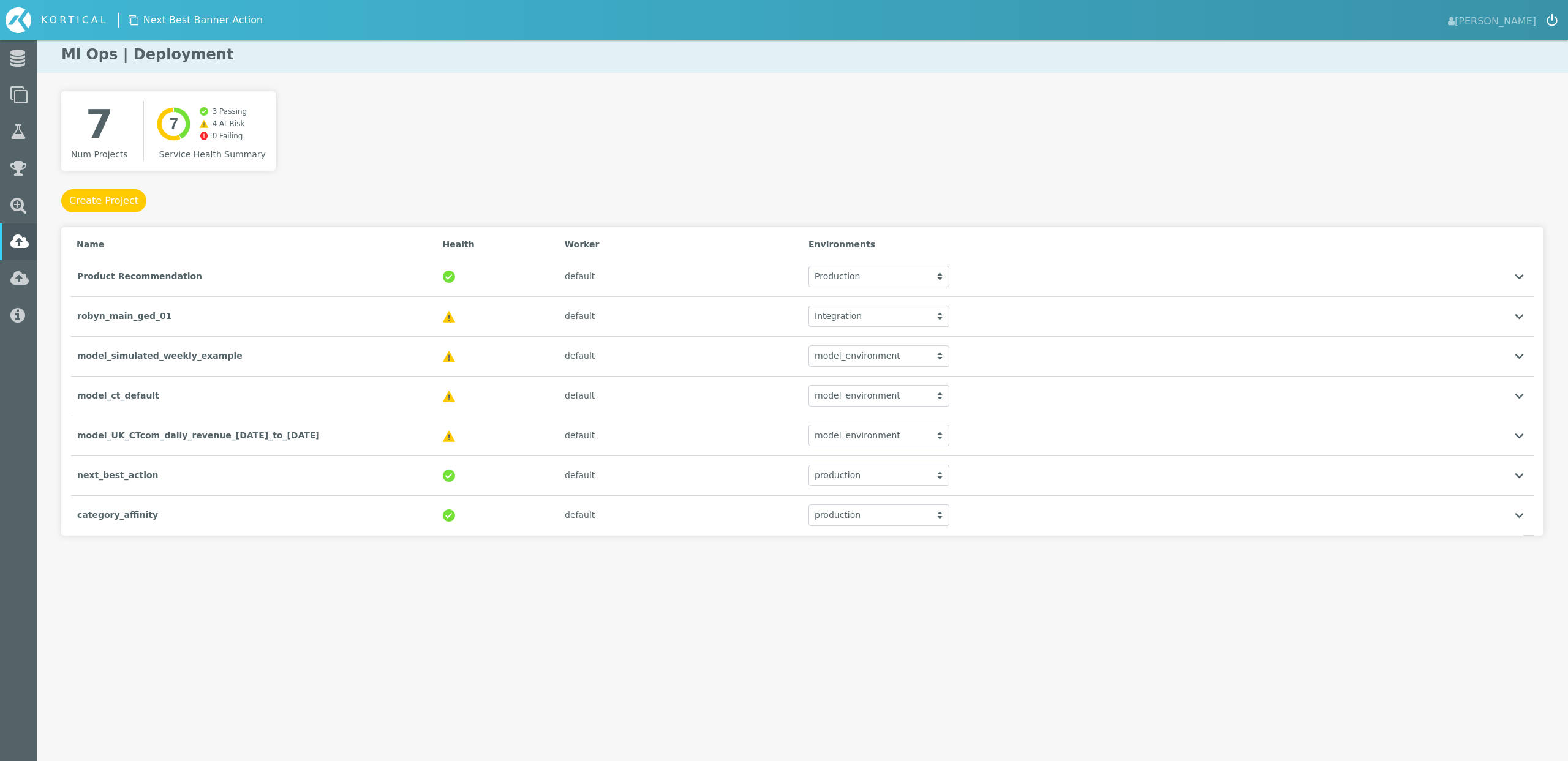
click at [1089, 138] on div "7 Num Projects Created with Highcharts 9.3.3 7 3 Passing 4 At Risk 0 Failing Se…" at bounding box center [802, 313] width 1482 height 444
